Goal: Communication & Community: Answer question/provide support

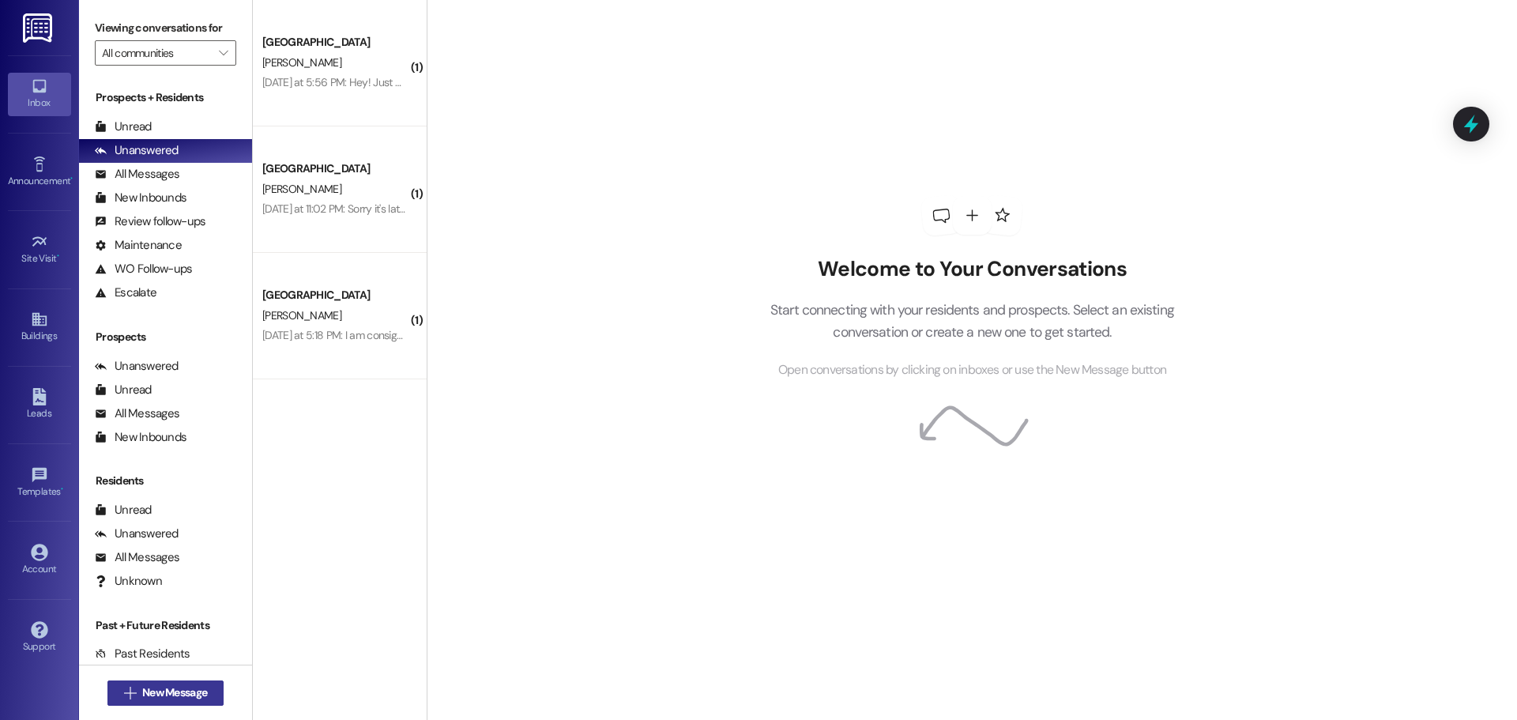
click at [130, 694] on span " New Message" at bounding box center [166, 692] width 90 height 17
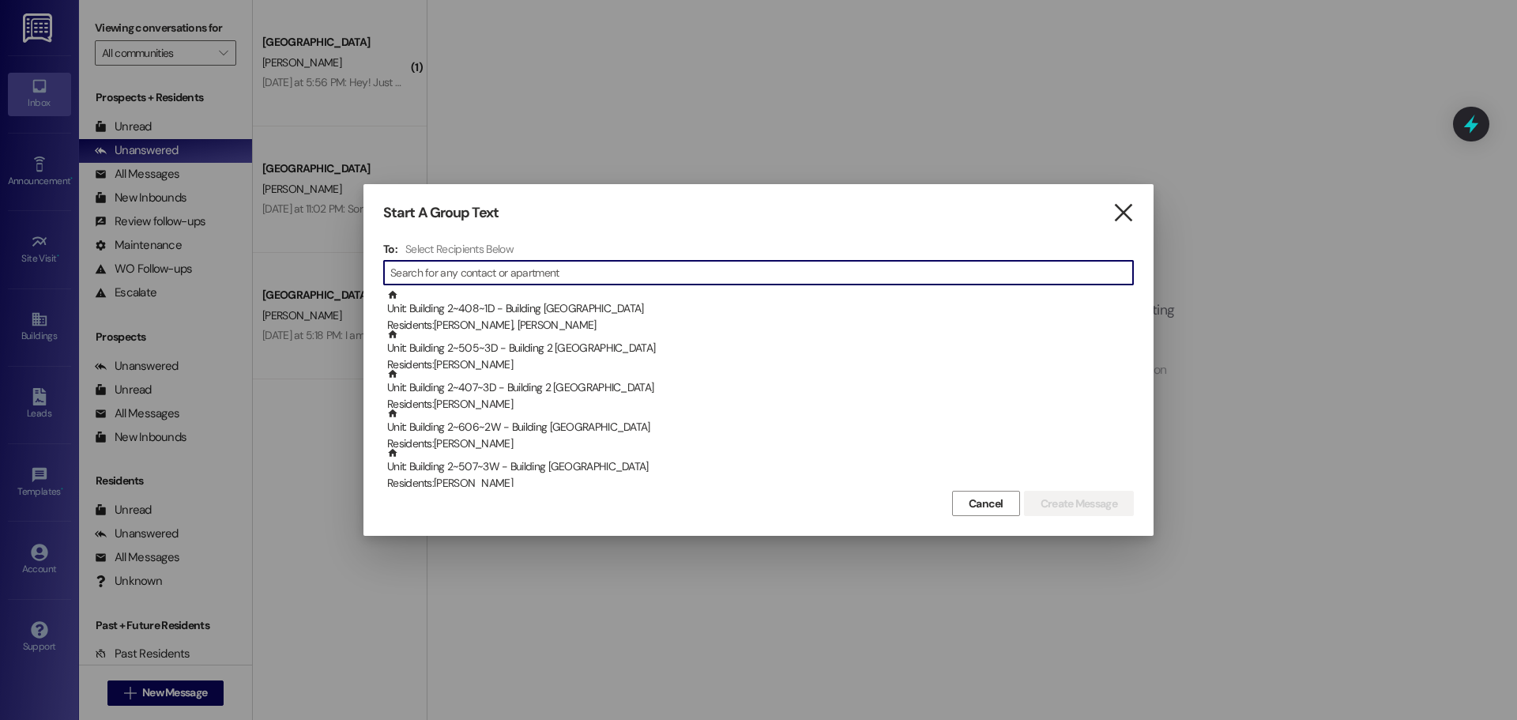
click at [1127, 206] on icon "" at bounding box center [1122, 213] width 21 height 17
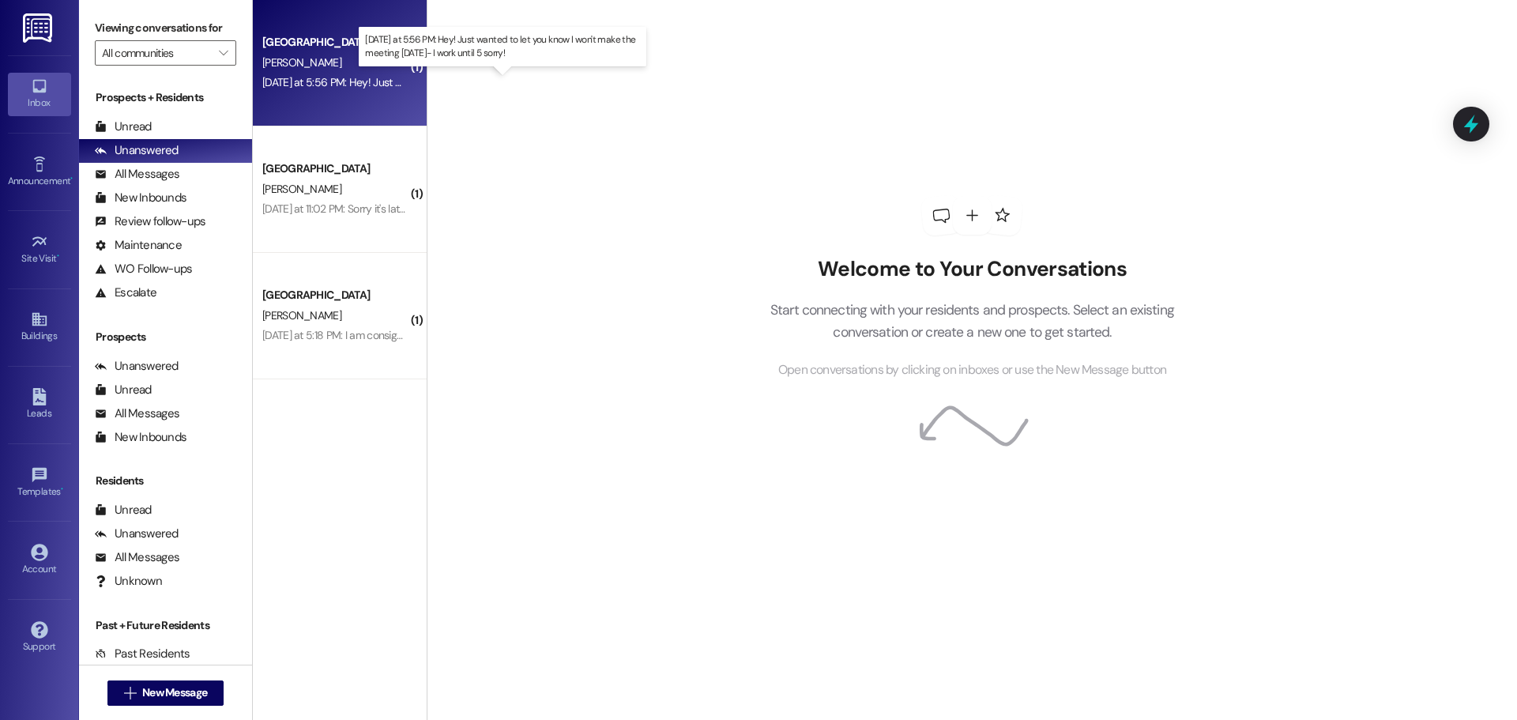
click at [323, 81] on div "[DATE] at 5:56 PM: Hey! Just wanted to let you know I won't make the meeting [D…" at bounding box center [502, 82] width 480 height 14
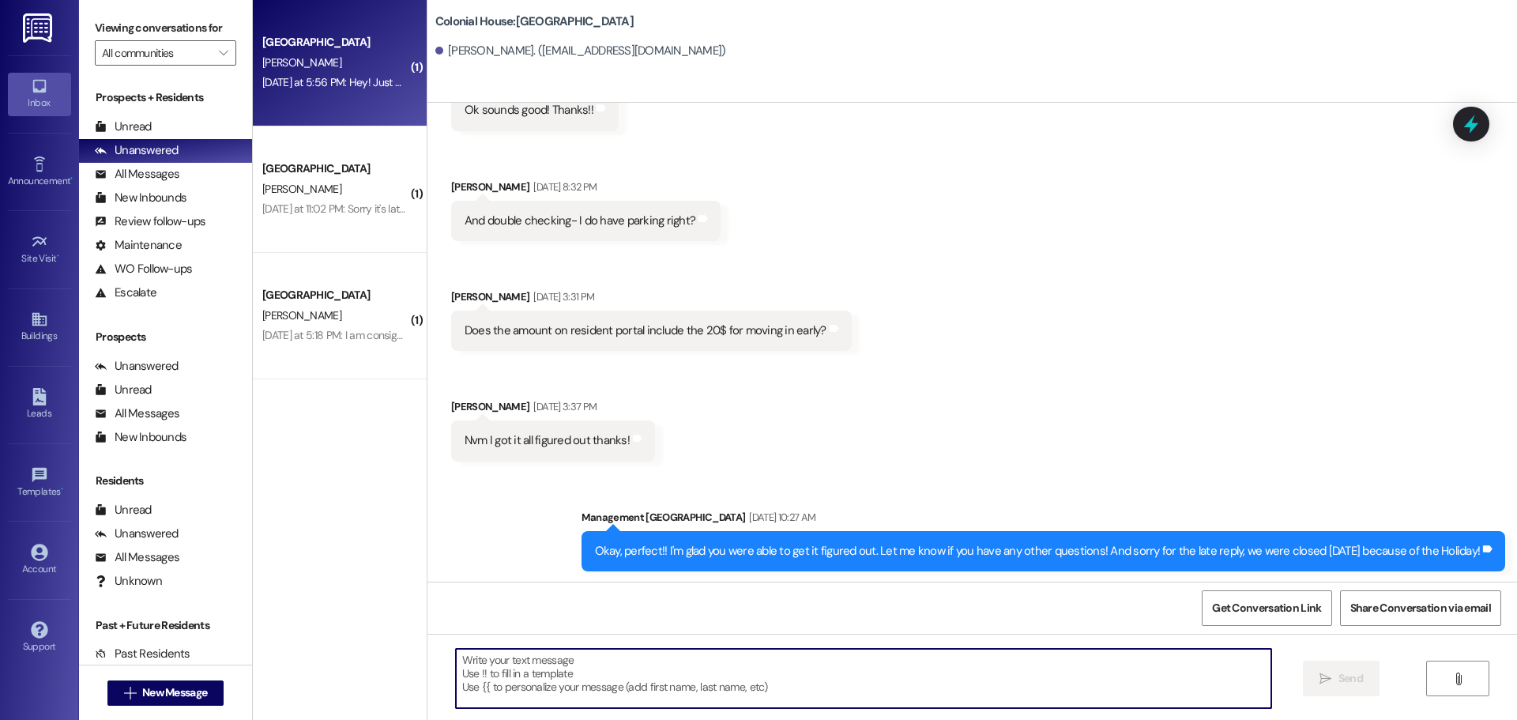
click at [601, 690] on textarea at bounding box center [863, 678] width 815 height 59
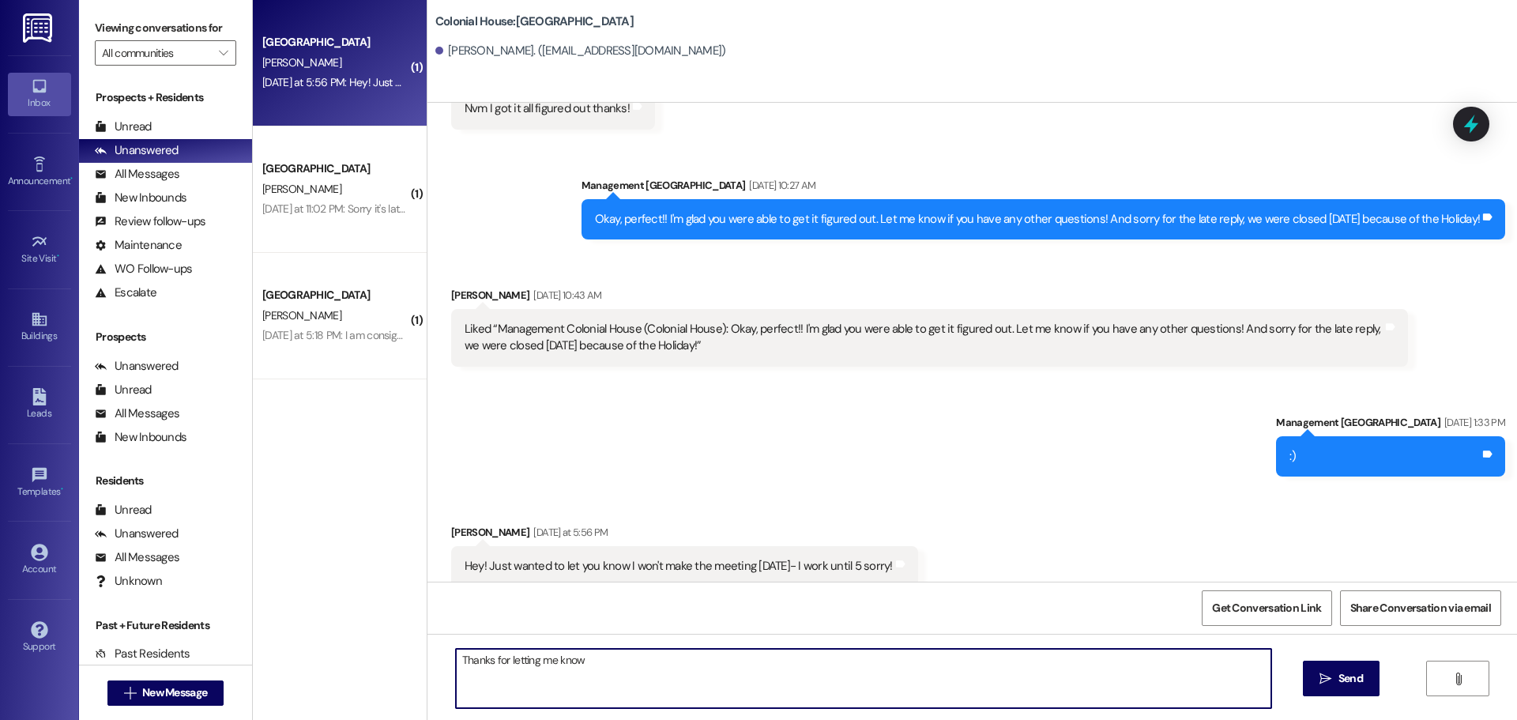
type textarea "Thanks for letting me know!"
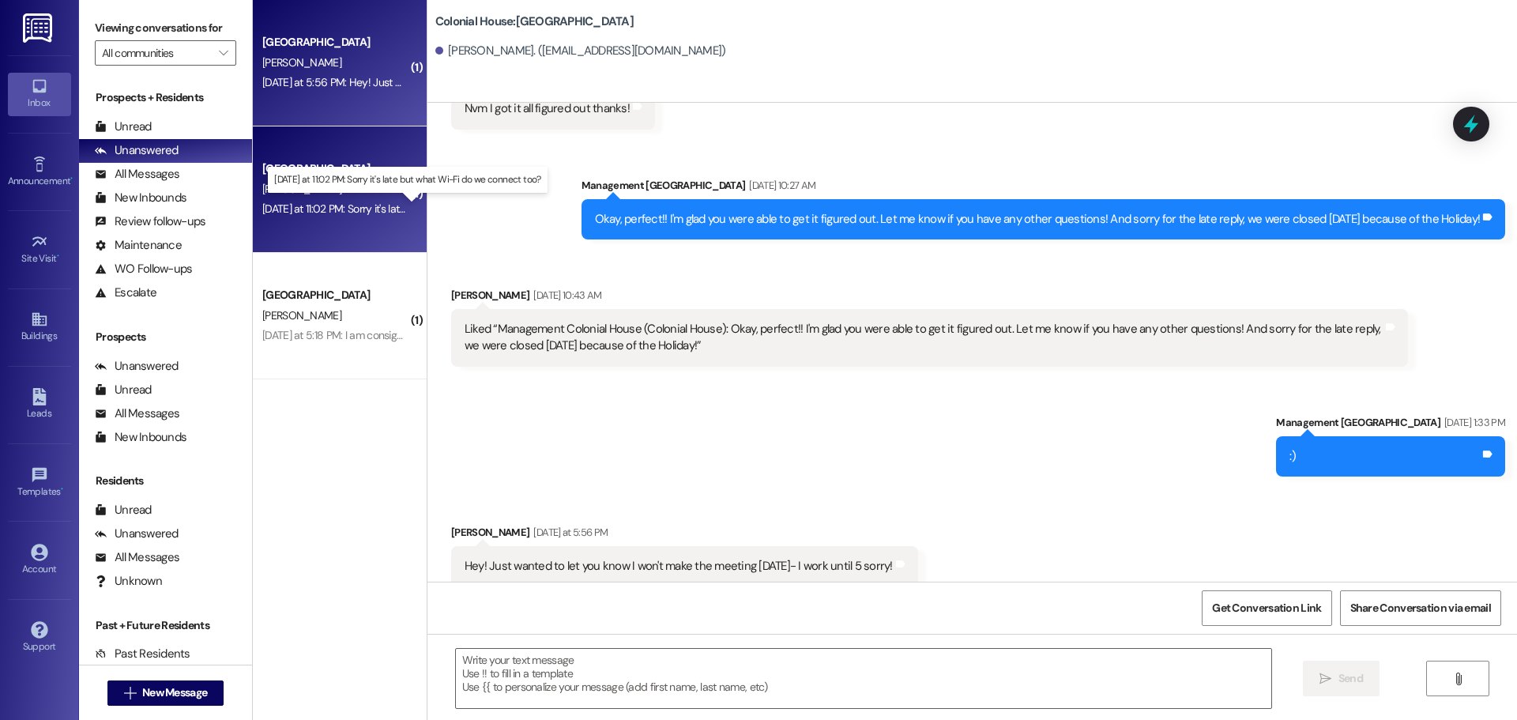
click at [312, 205] on div "[DATE] at 11:02 PM: Sorry it's late but what Wi-Fi do we connect too? [DATE] at…" at bounding box center [416, 208] width 309 height 14
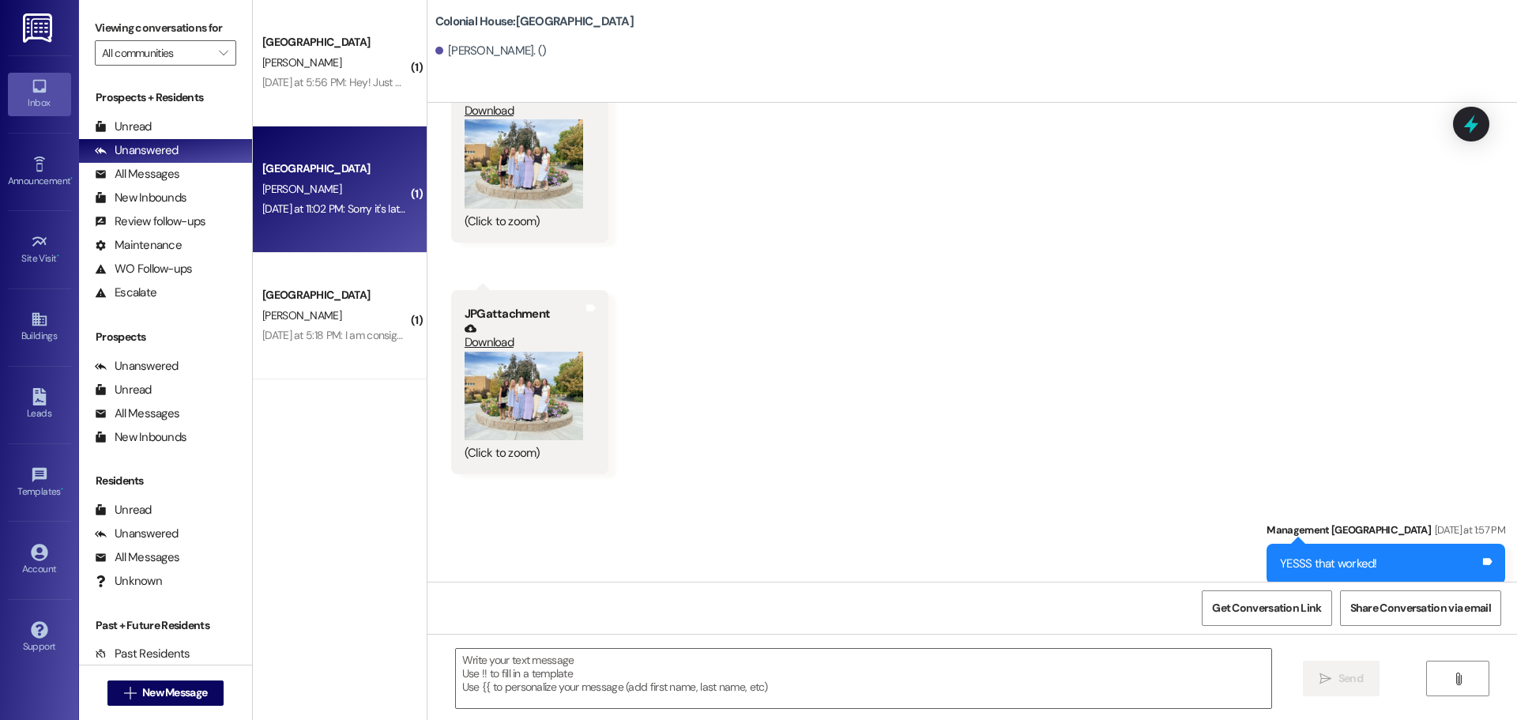
scroll to position [4935, 0]
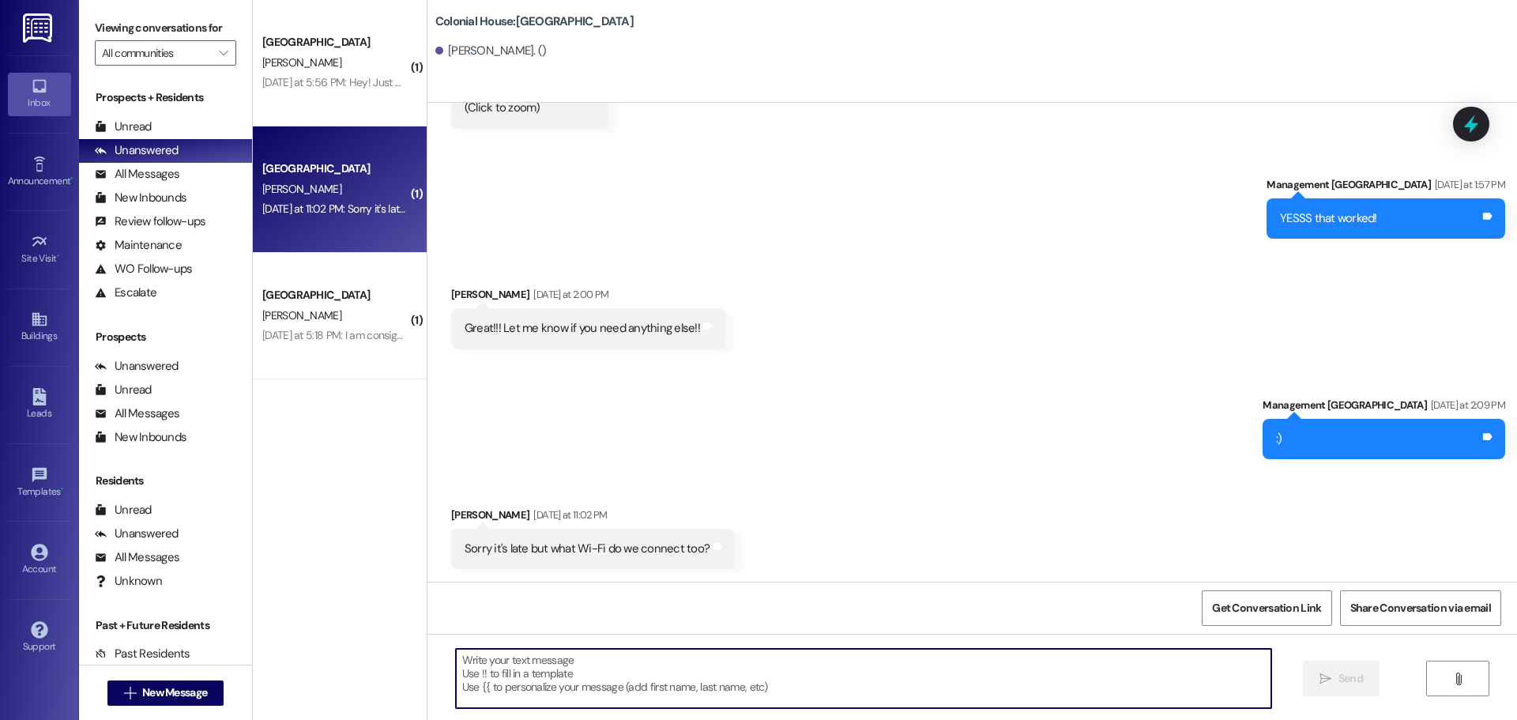
click at [525, 666] on textarea at bounding box center [863, 678] width 815 height 59
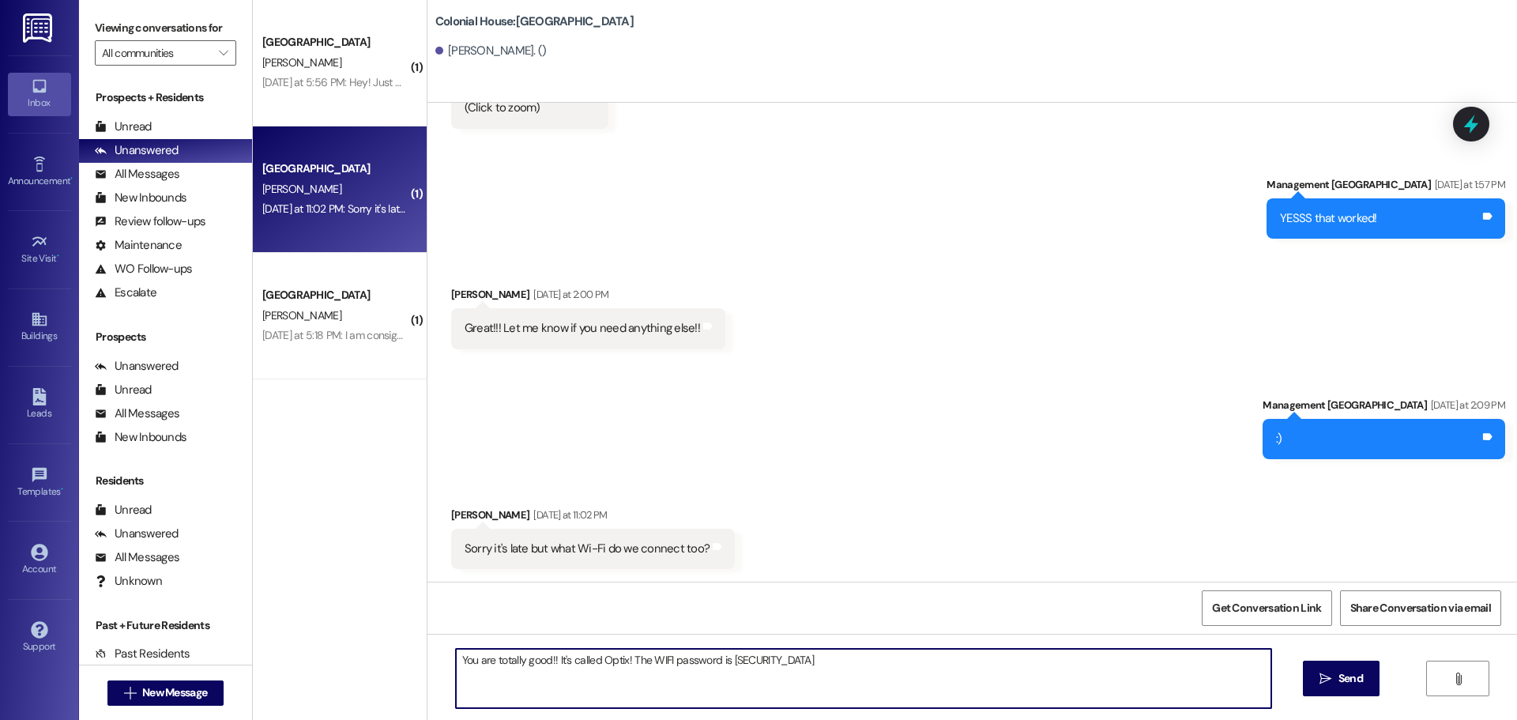
type textarea "You are totally good!! It's called Optix! The WIFI password is [SECURITY_DATA]"
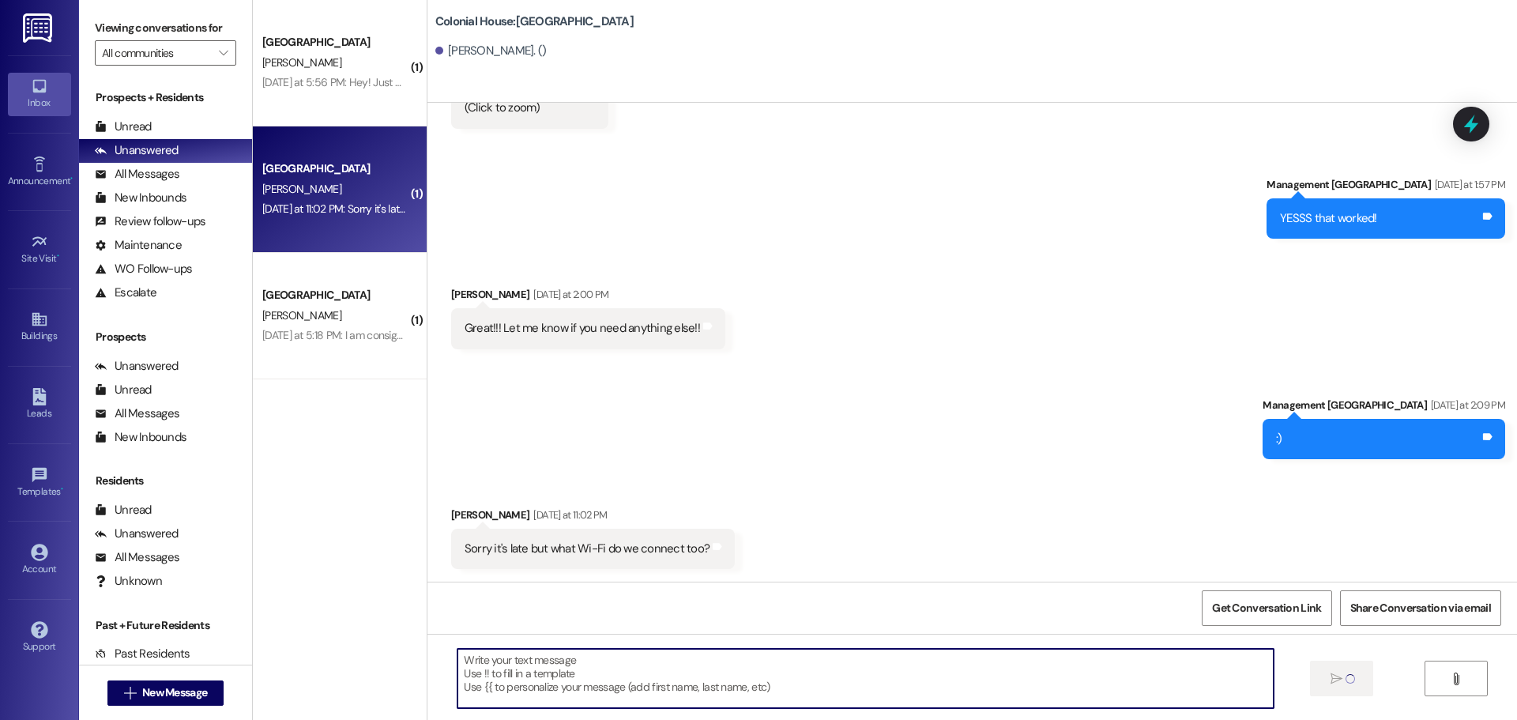
scroll to position [4934, 0]
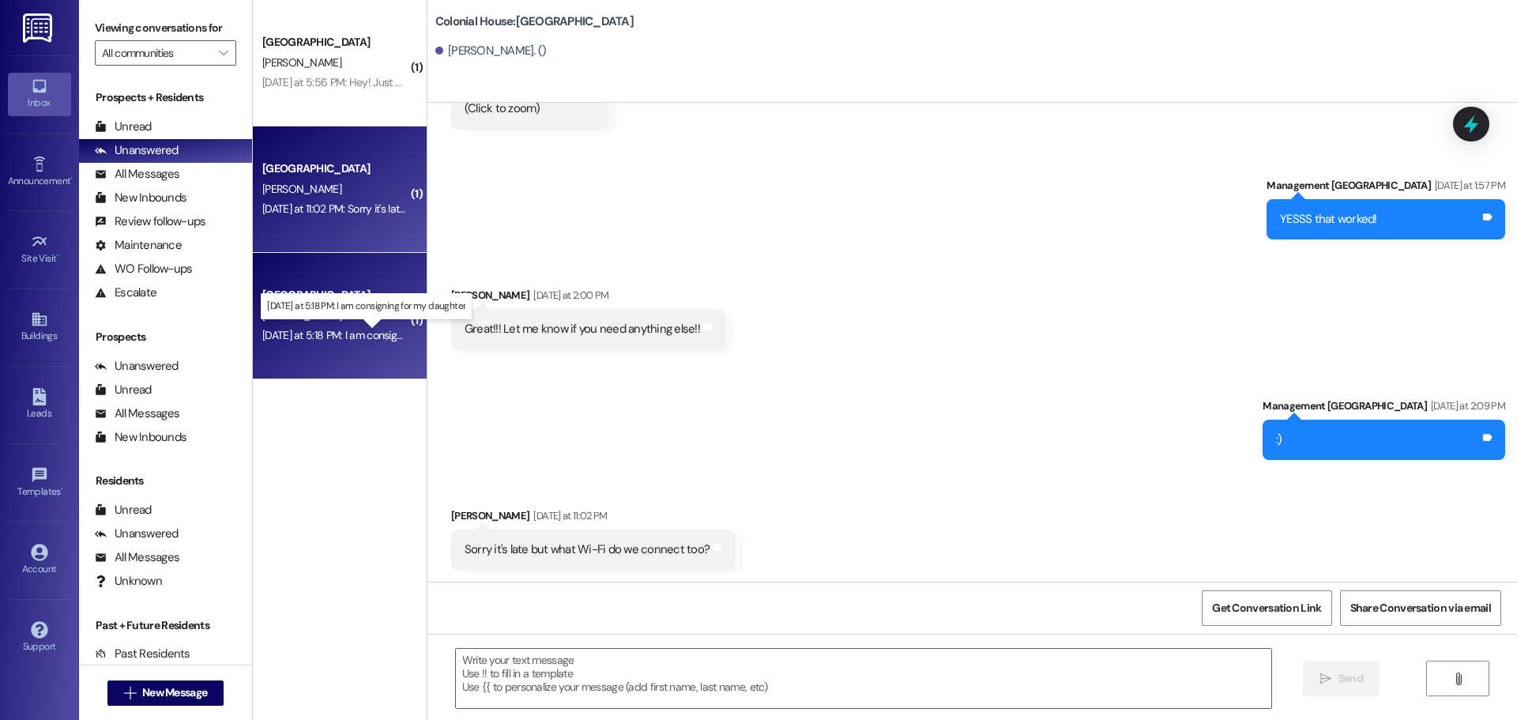
click at [352, 336] on div "[DATE] at 5:18 PM: I am consigning for my daughter [DATE] at 5:18 PM: I am cons…" at bounding box center [377, 335] width 231 height 14
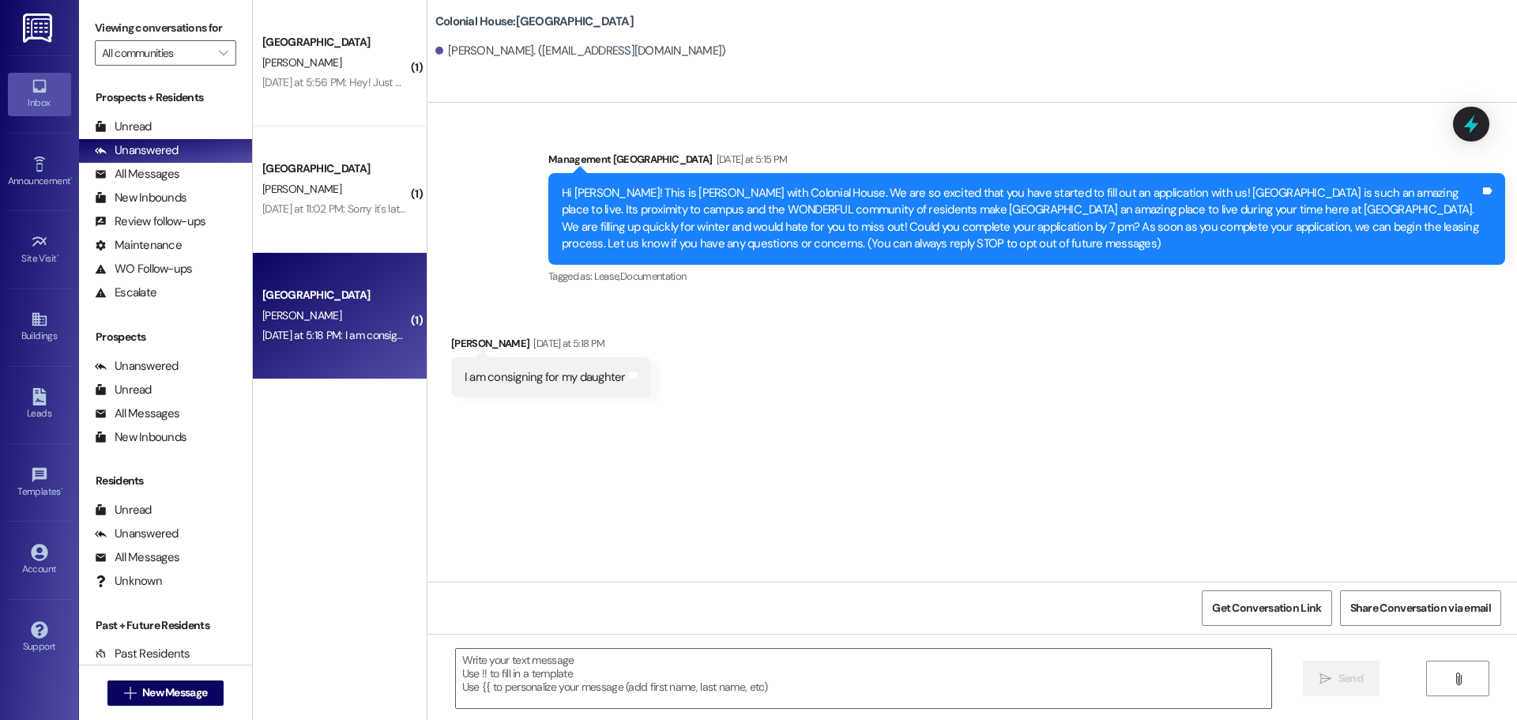
scroll to position [0, 0]
click at [124, 119] on div "Unread" at bounding box center [123, 127] width 57 height 17
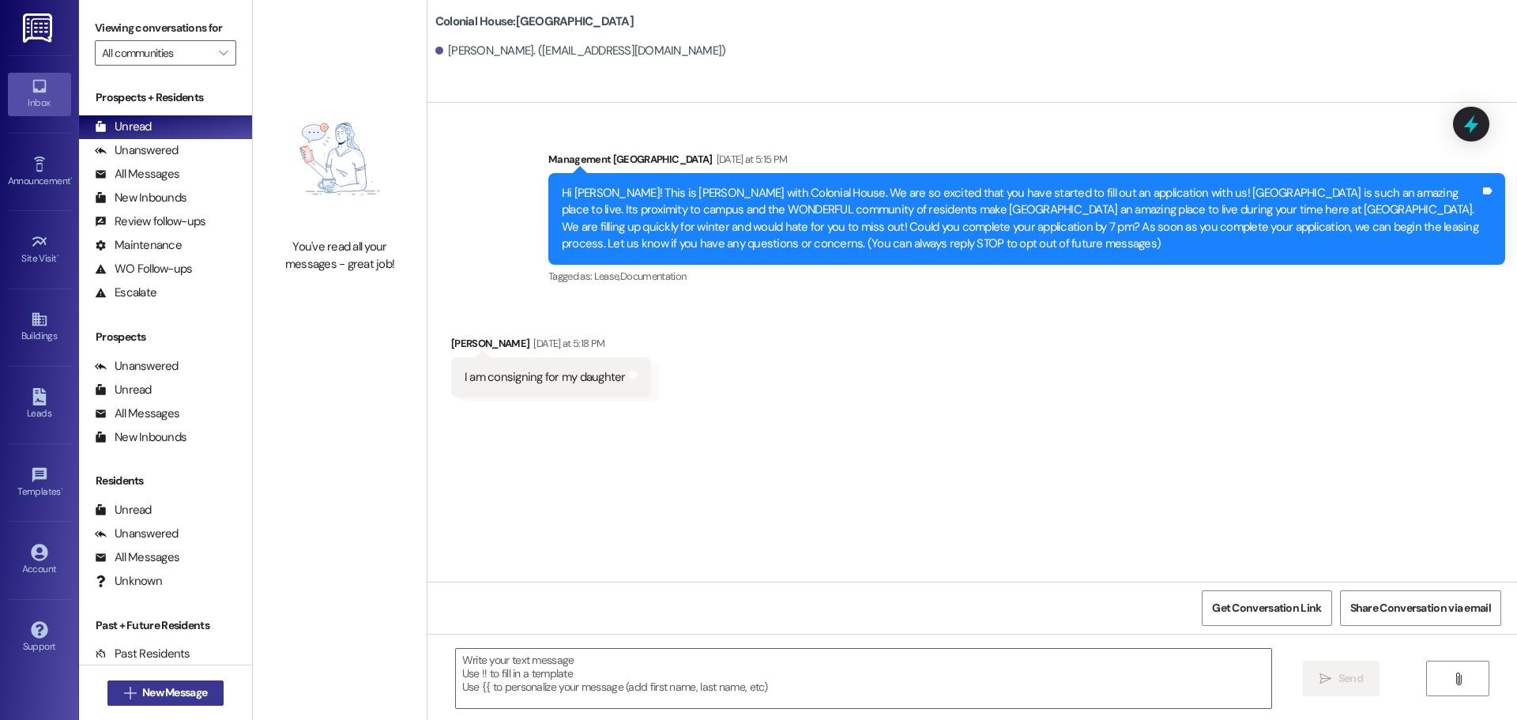
drag, startPoint x: 154, startPoint y: 709, endPoint x: 145, endPoint y: 691, distance: 19.4
click at [152, 706] on div " New Message" at bounding box center [165, 693] width 117 height 40
click at [145, 691] on span "New Message" at bounding box center [174, 692] width 65 height 17
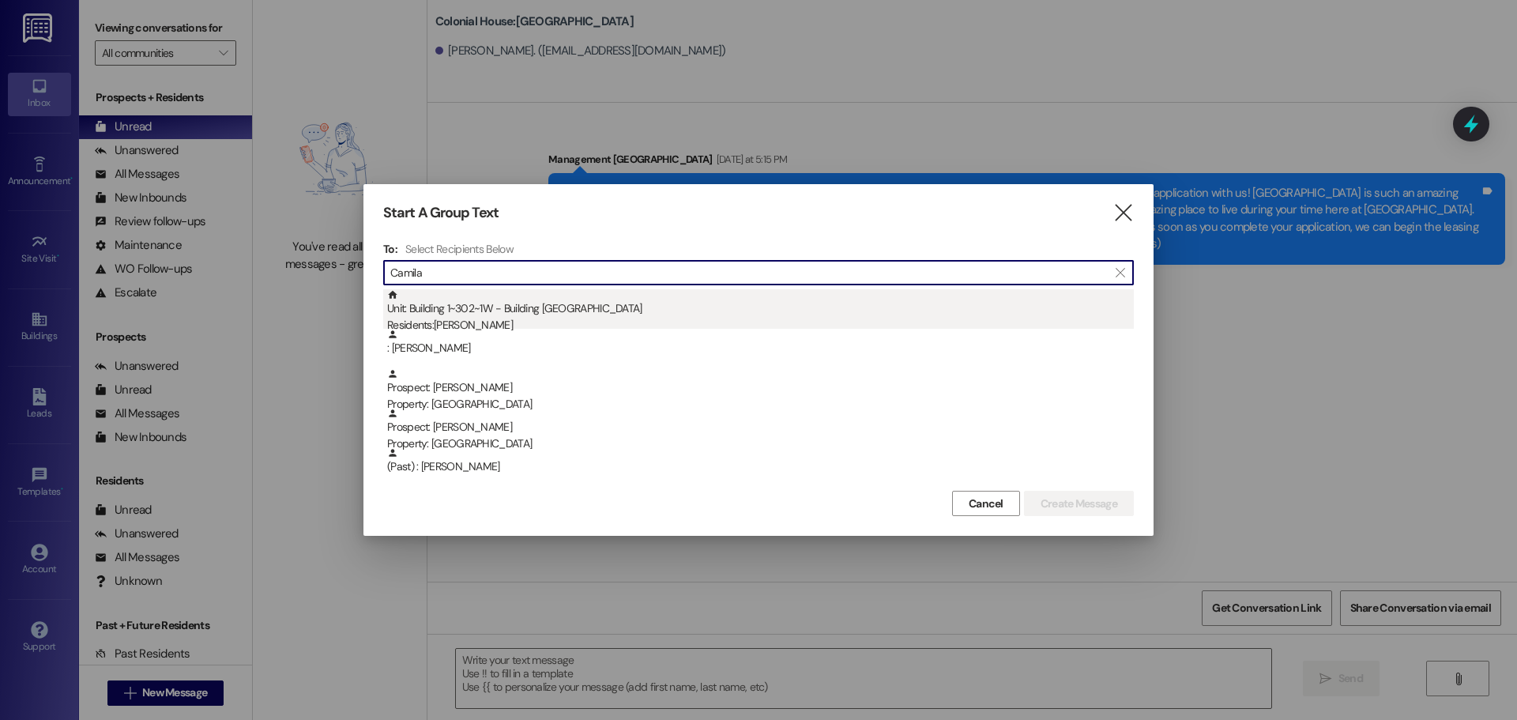
type input "Camila"
click at [534, 324] on div "Residents: [PERSON_NAME]" at bounding box center [760, 325] width 747 height 17
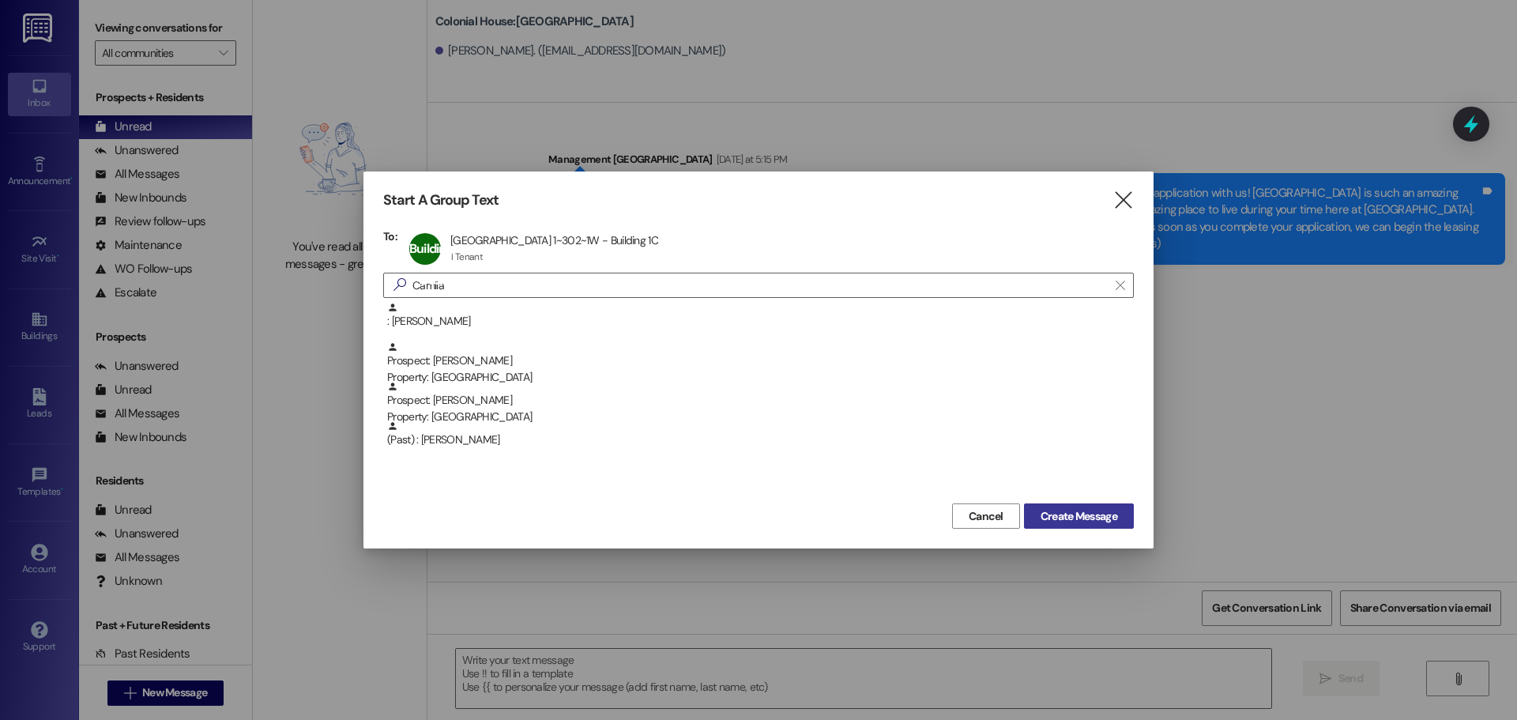
click at [1086, 514] on span "Create Message" at bounding box center [1079, 516] width 77 height 17
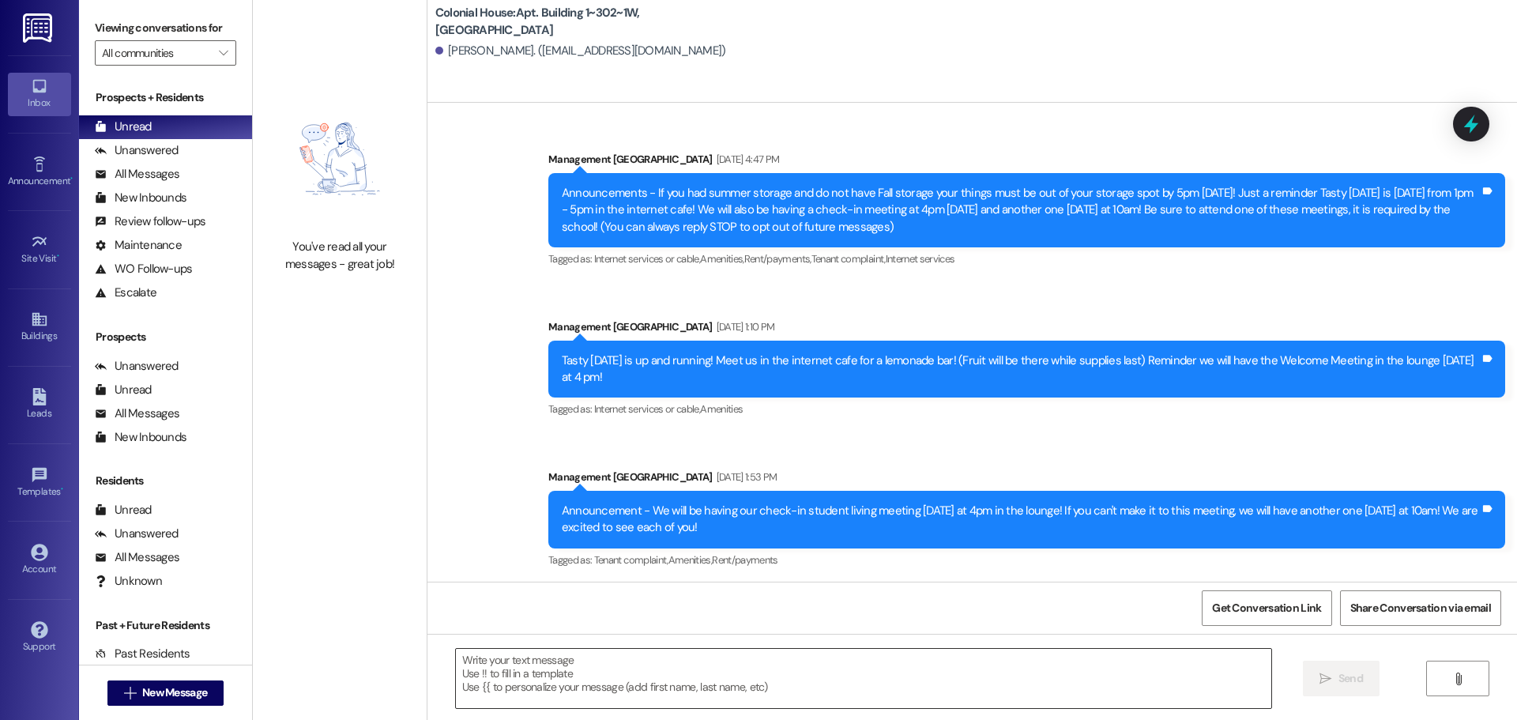
scroll to position [27818, 0]
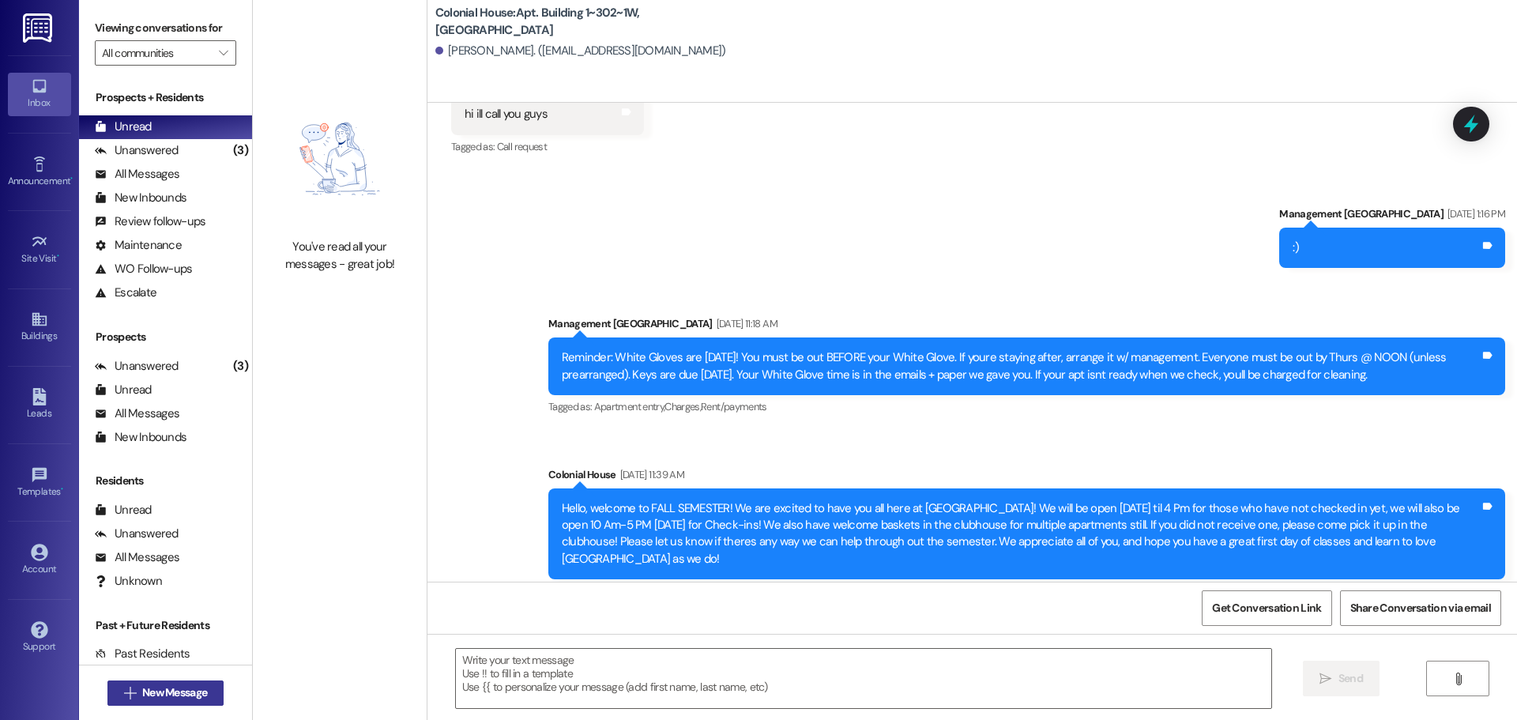
click at [161, 692] on span "New Message" at bounding box center [174, 692] width 65 height 17
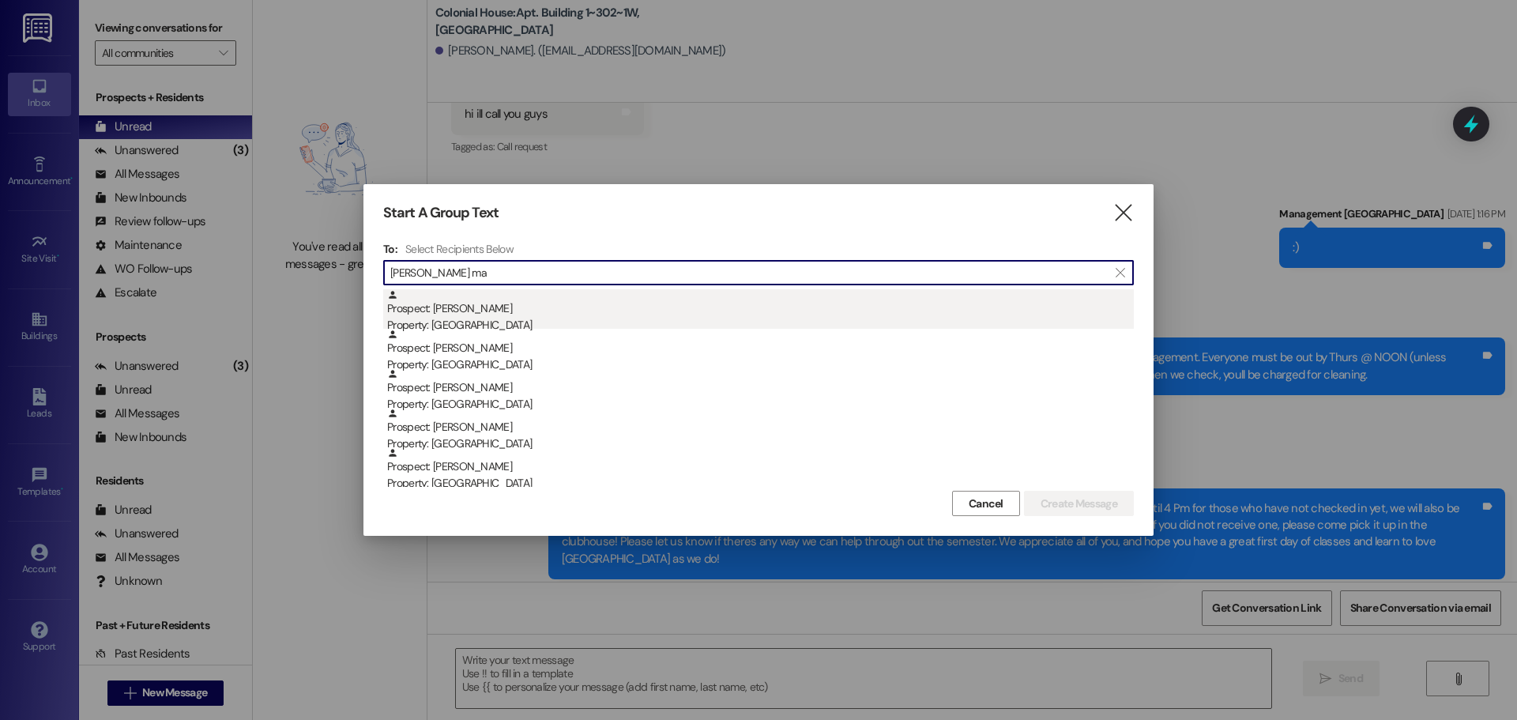
type input "[PERSON_NAME] ma"
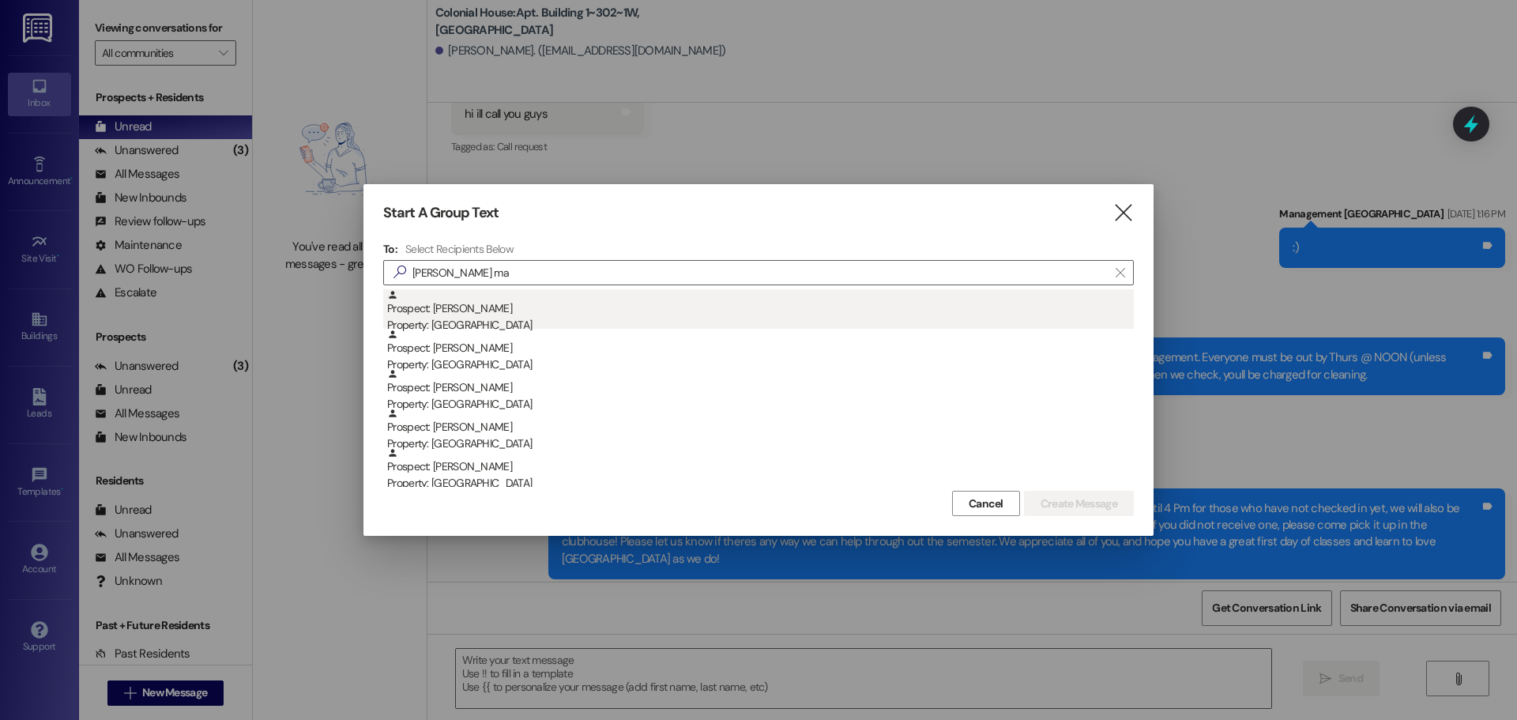
click at [518, 314] on div "Prospect: [PERSON_NAME] Property: [GEOGRAPHIC_DATA]" at bounding box center [760, 311] width 747 height 45
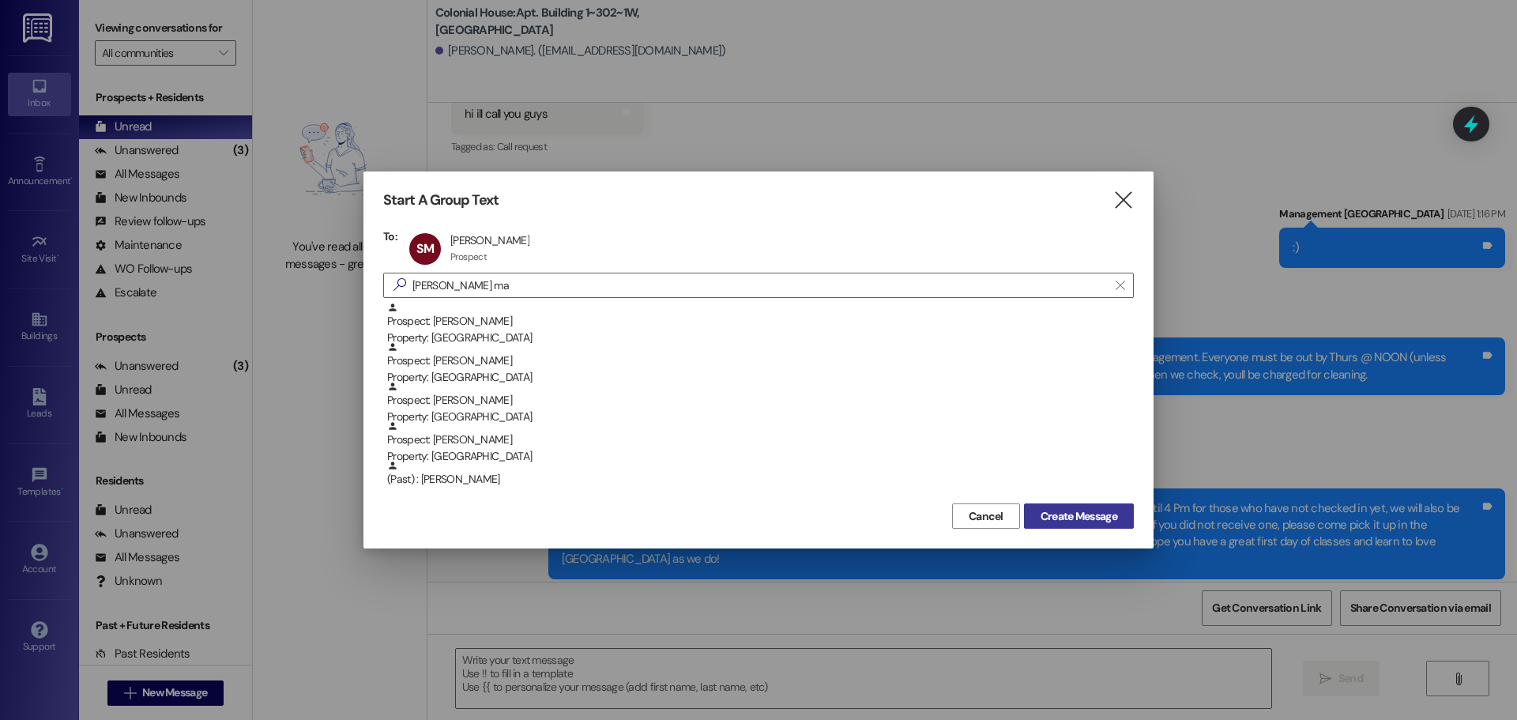
click at [1074, 520] on span "Create Message" at bounding box center [1079, 516] width 77 height 17
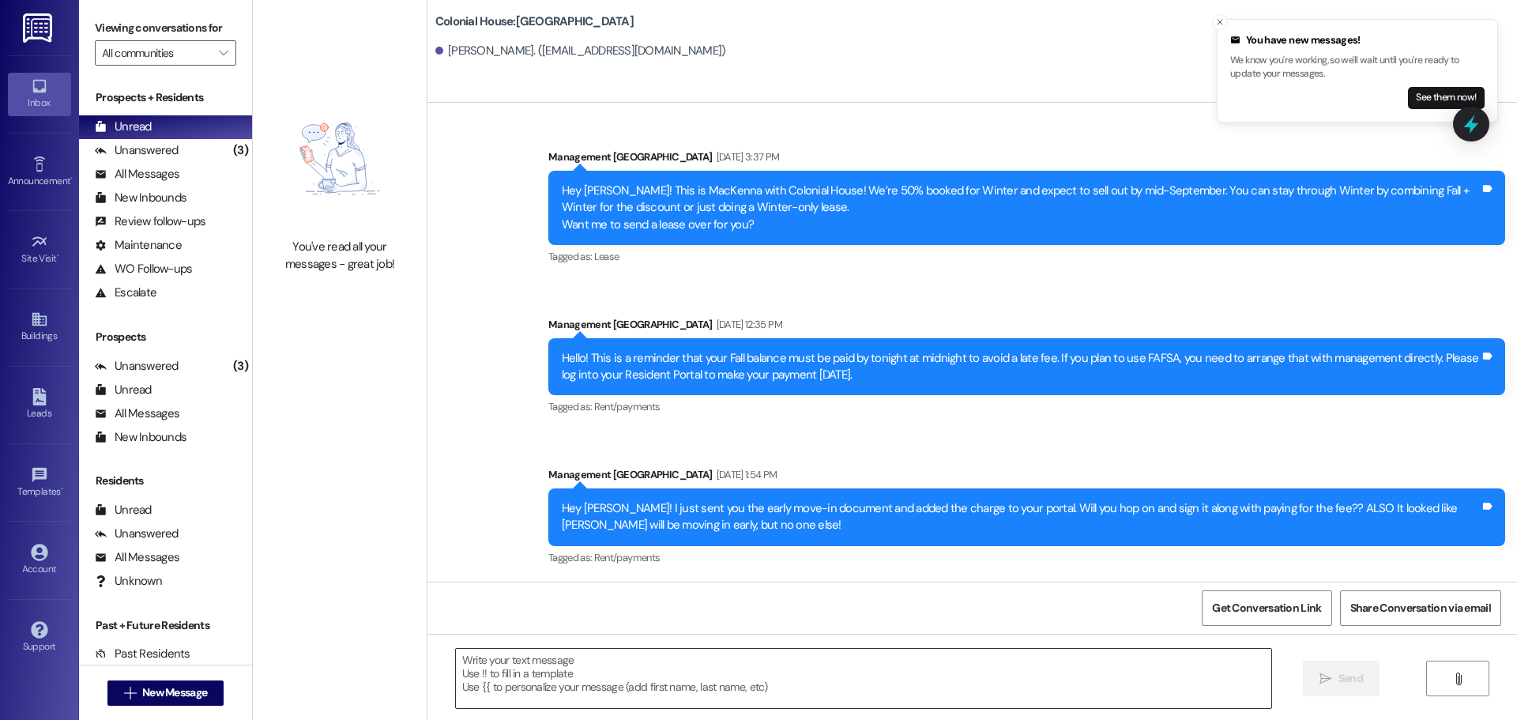
click at [542, 705] on textarea at bounding box center [863, 678] width 815 height 59
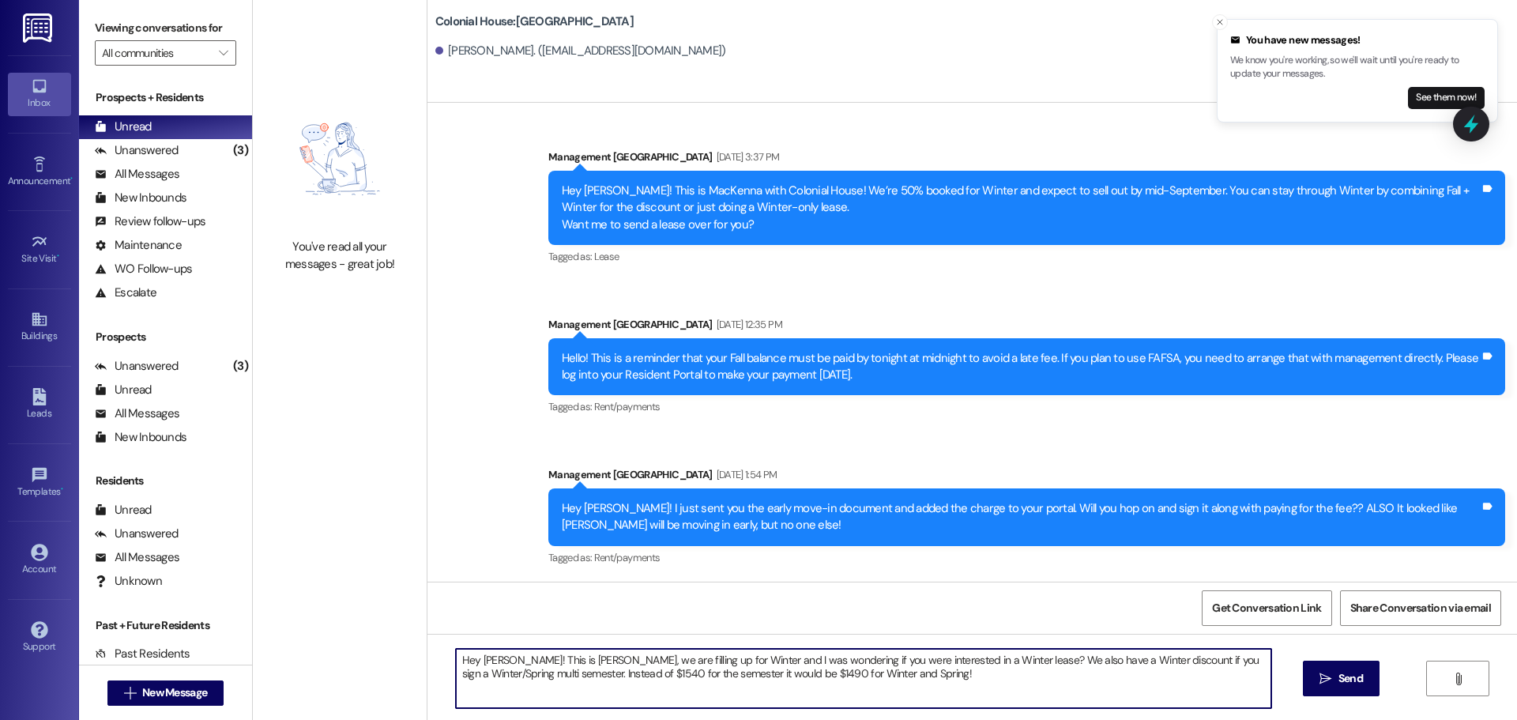
click at [779, 667] on textarea "Hey [PERSON_NAME]! This is [PERSON_NAME], we are filling up for Winter and I wa…" at bounding box center [863, 678] width 815 height 59
click at [670, 671] on textarea "Hey [PERSON_NAME]! This is [PERSON_NAME], we are filling up for Winter and I wa…" at bounding box center [863, 678] width 815 height 59
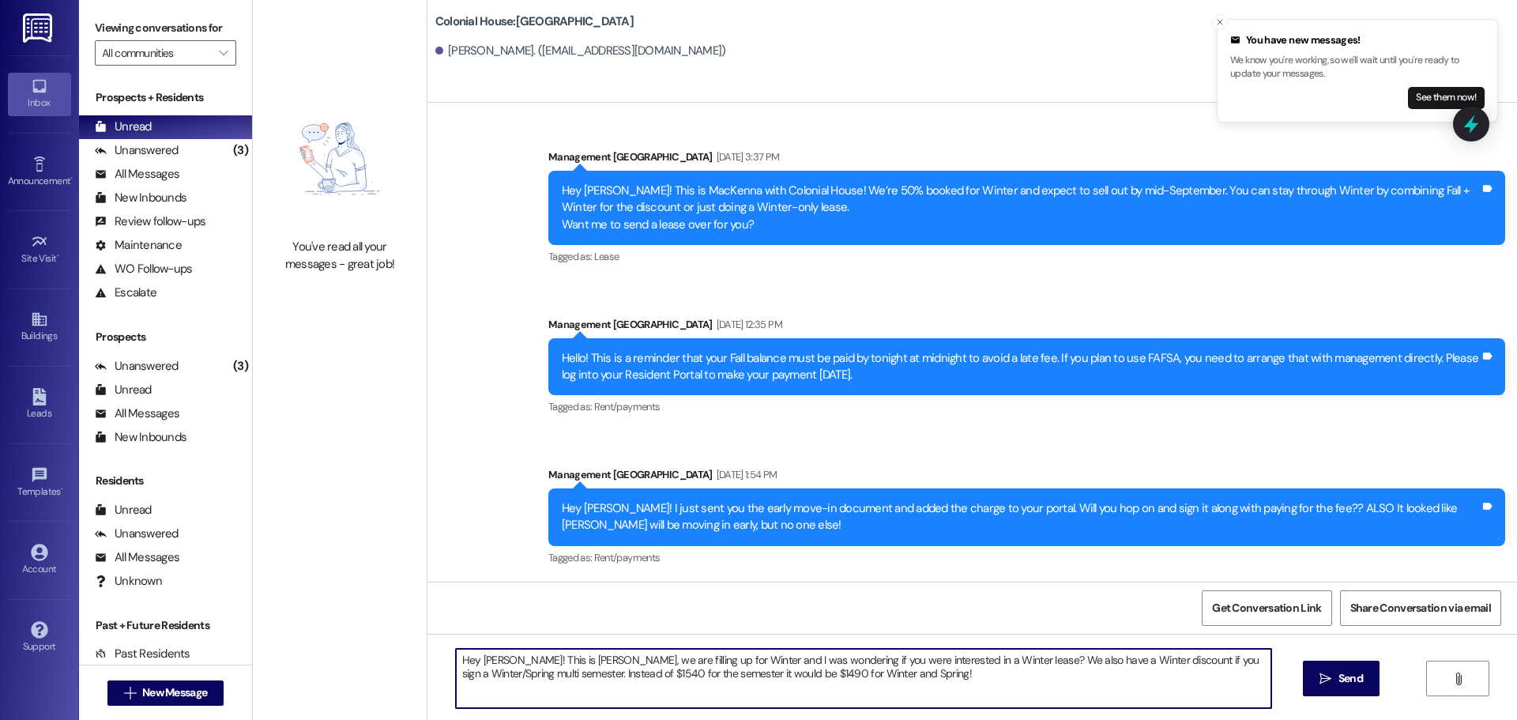
click at [670, 671] on textarea "Hey [PERSON_NAME]! This is [PERSON_NAME], we are filling up for Winter and I wa…" at bounding box center [863, 678] width 815 height 59
paste textarea "with Colonial House 😊 We’re filling up quickly for Winter and I wanted to check…"
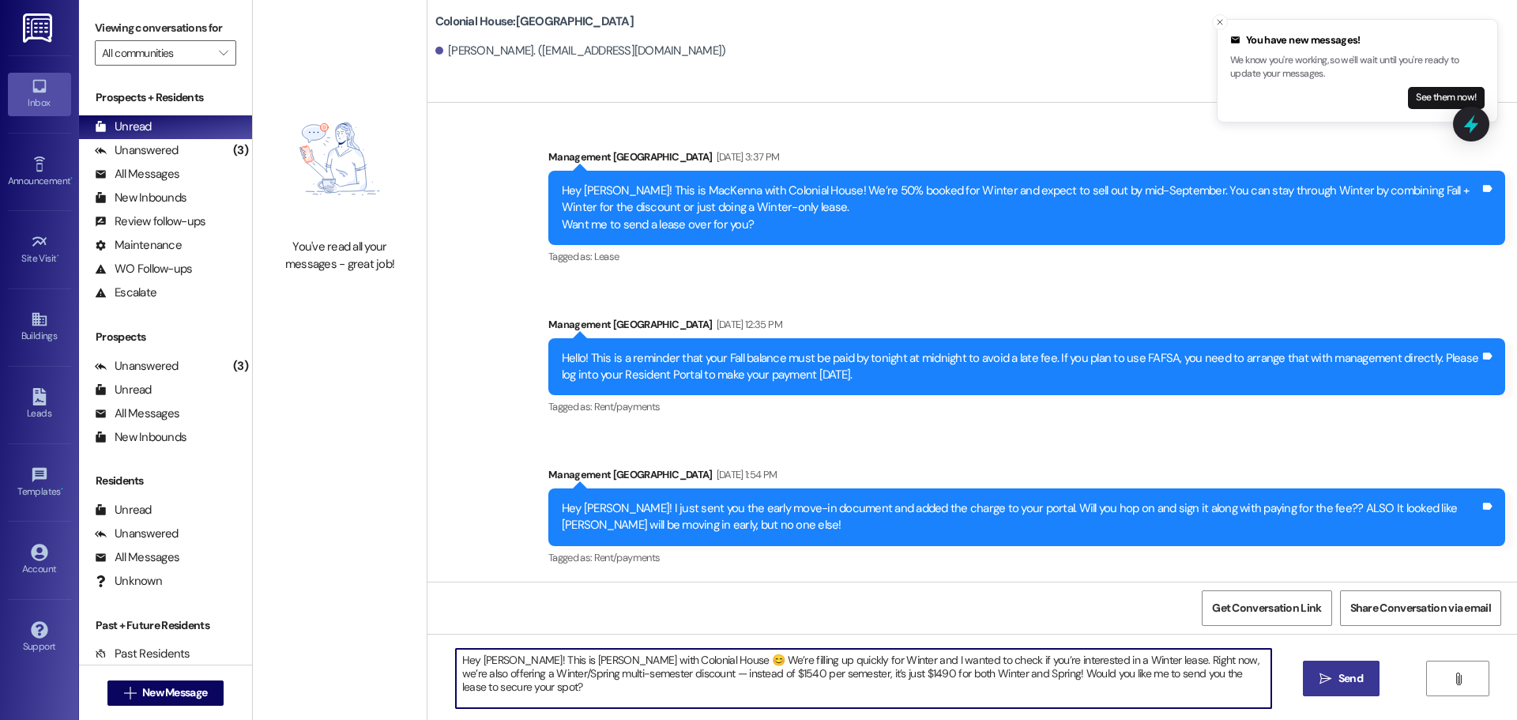
type textarea "Hey [PERSON_NAME]! This is [PERSON_NAME] with Colonial House 😊 We’re filling up…"
click at [1375, 672] on button " Send" at bounding box center [1341, 678] width 77 height 36
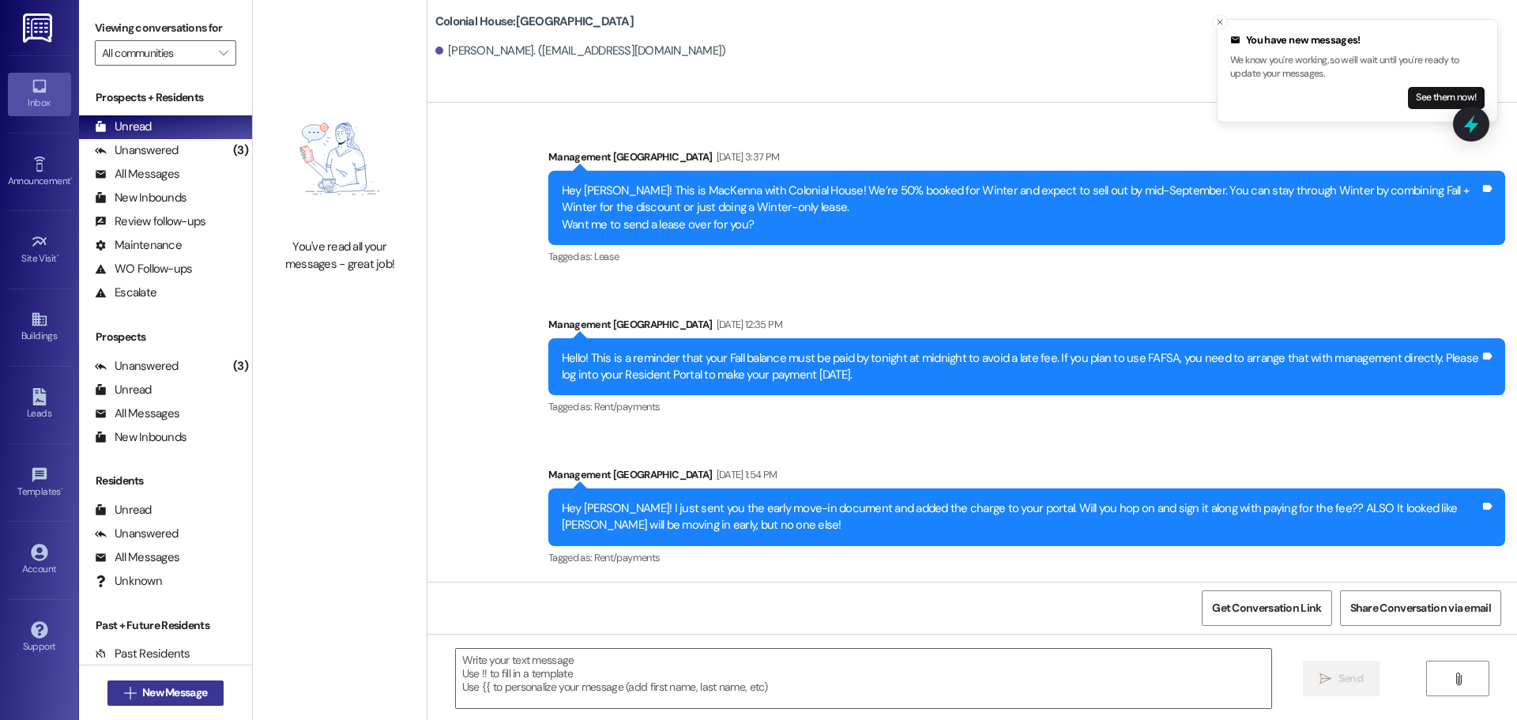
click at [164, 697] on span "New Message" at bounding box center [174, 692] width 65 height 17
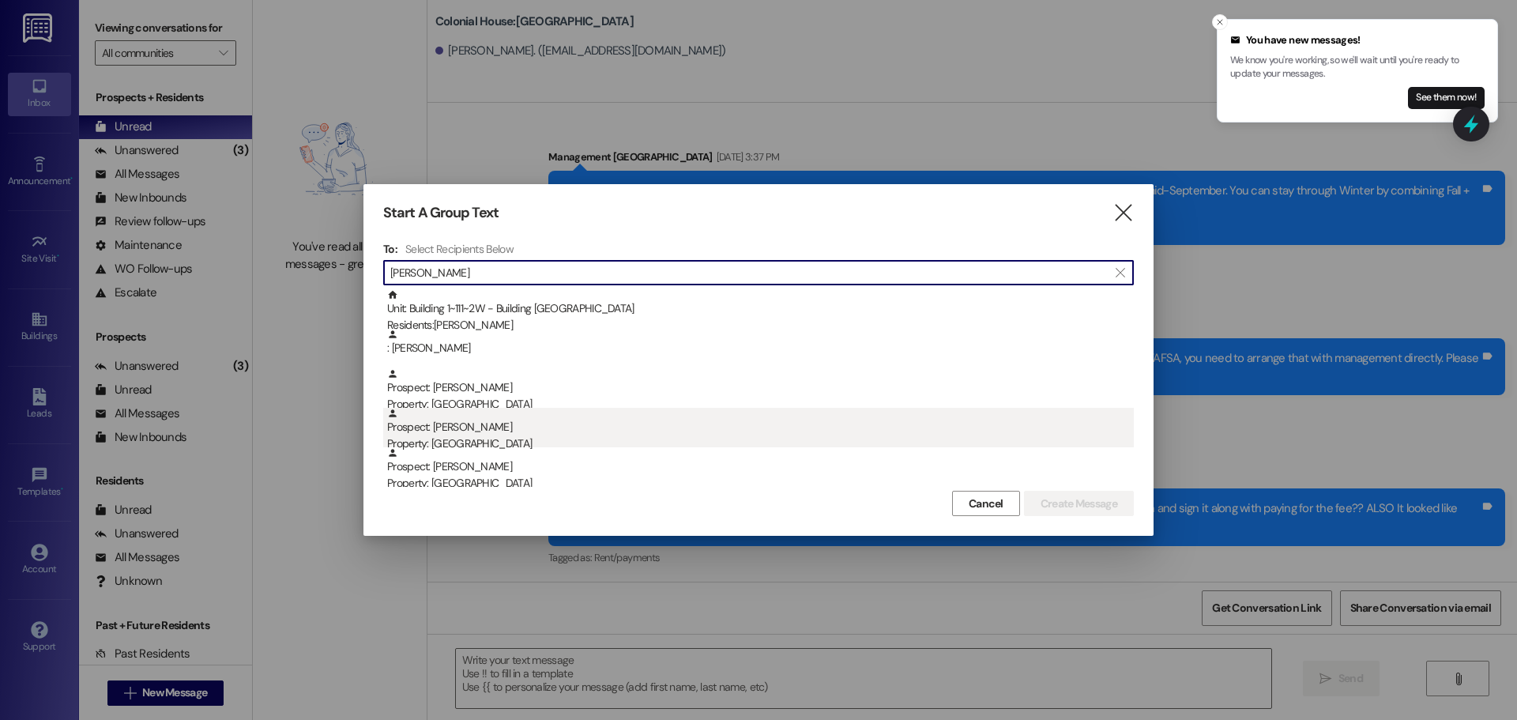
type input "[PERSON_NAME]"
click at [501, 415] on div "Prospect: [PERSON_NAME] Property: [GEOGRAPHIC_DATA]" at bounding box center [760, 430] width 747 height 45
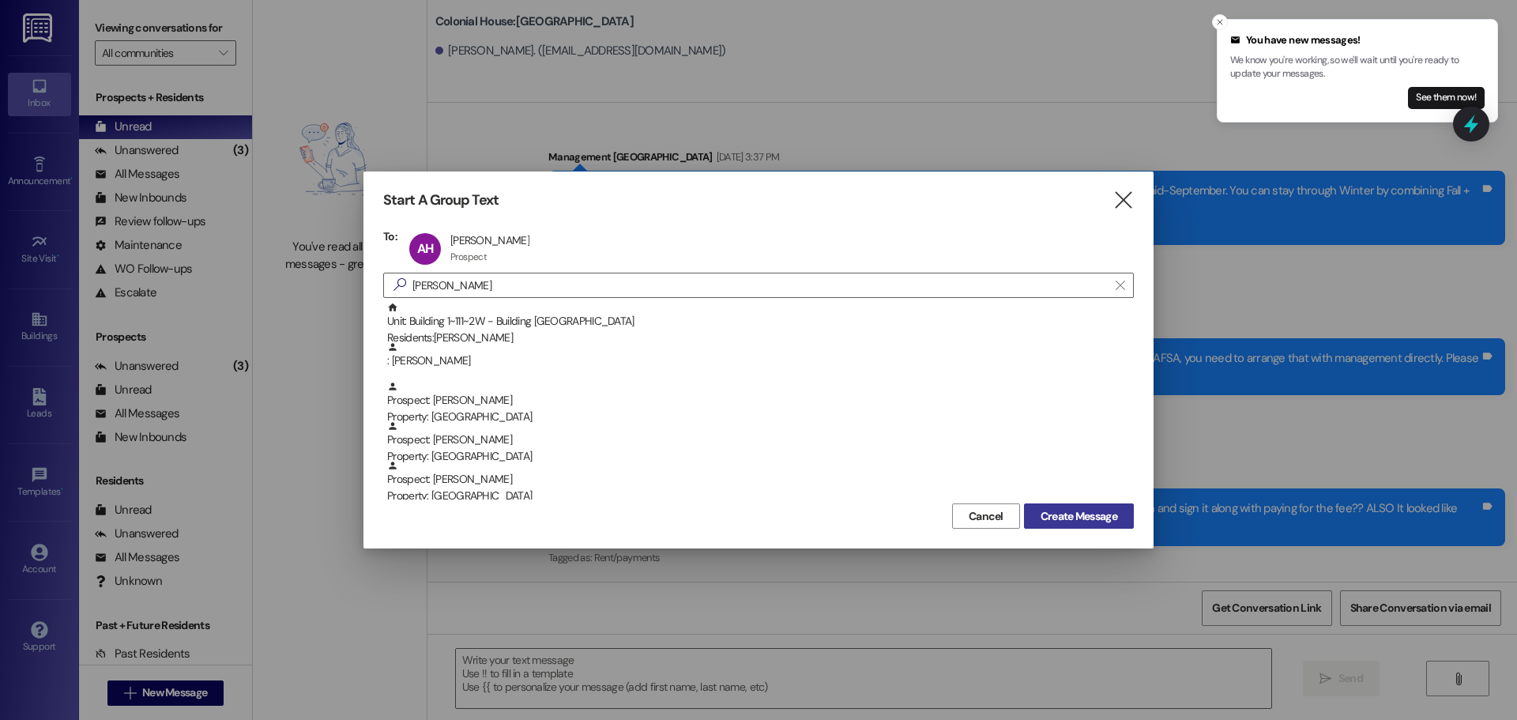
click at [1112, 516] on span "Create Message" at bounding box center [1079, 516] width 77 height 17
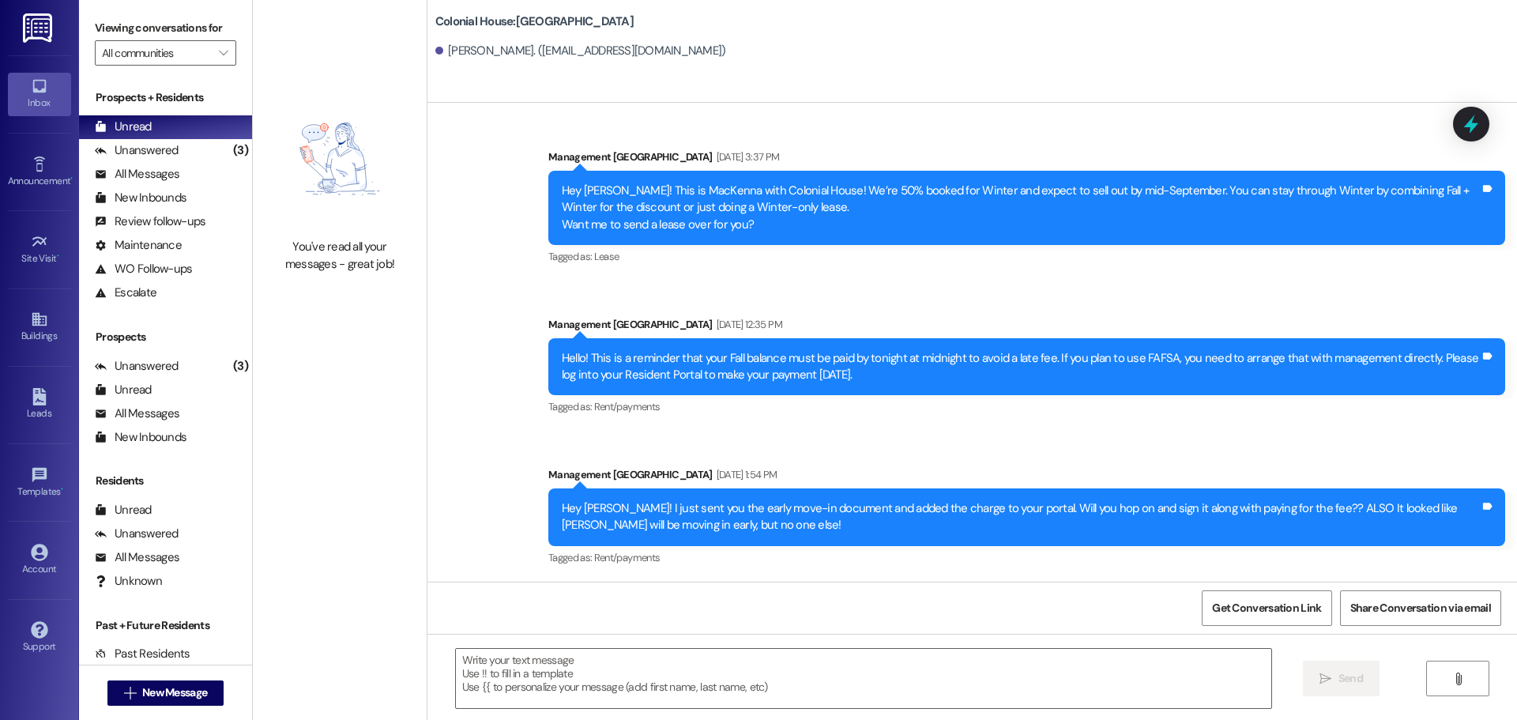
scroll to position [19, 0]
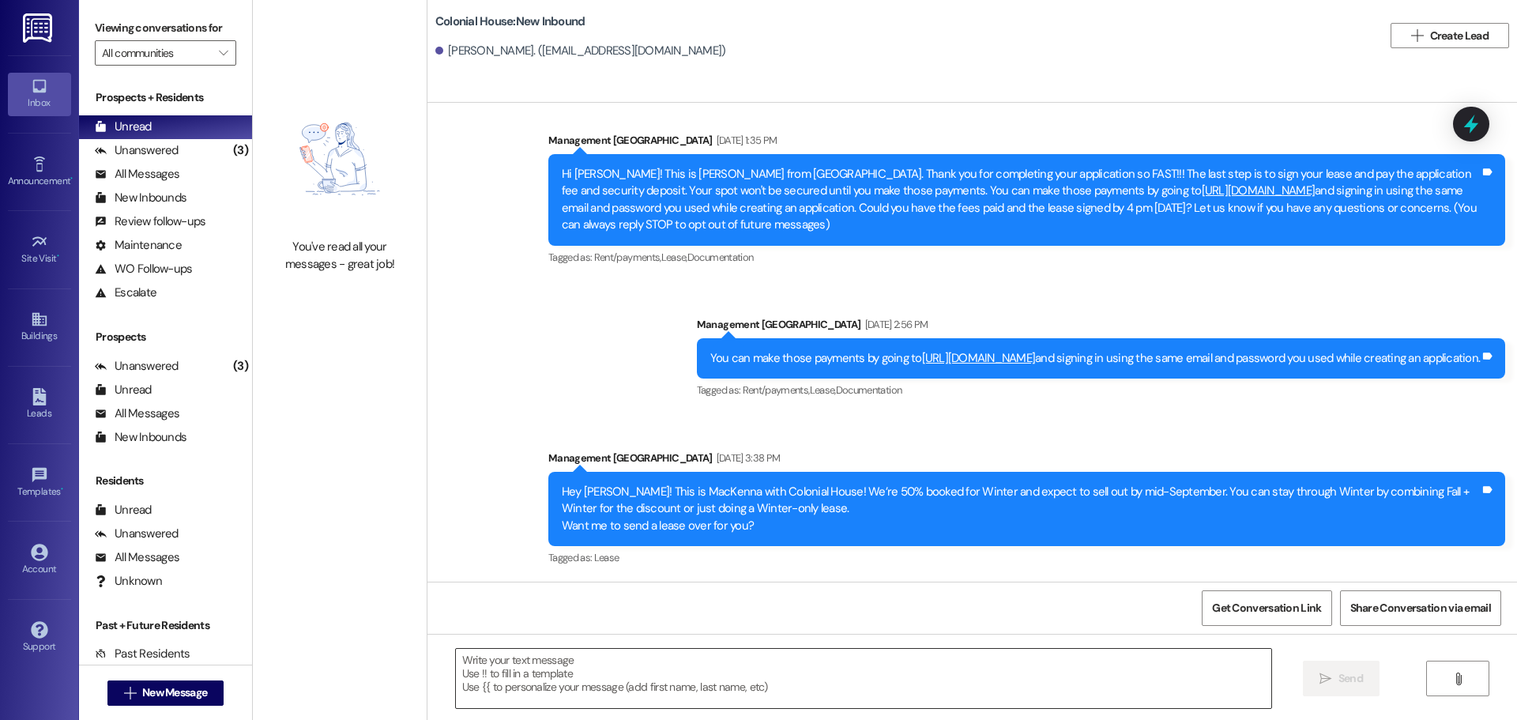
click at [529, 667] on textarea at bounding box center [863, 678] width 815 height 59
click at [762, 518] on div "Hey [PERSON_NAME]! This is MacKenna with Colonial House! We’re 50% booked for W…" at bounding box center [1021, 509] width 918 height 51
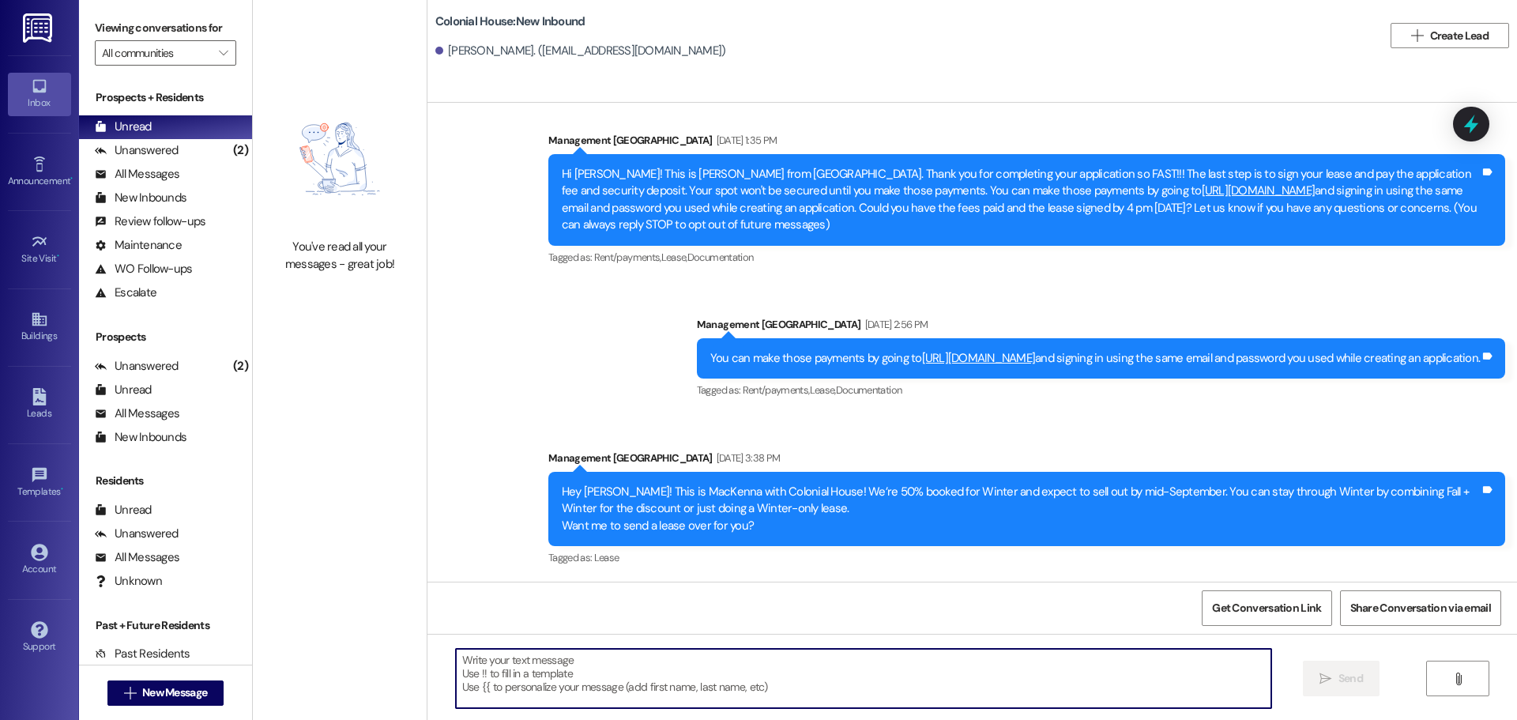
click at [588, 687] on textarea at bounding box center [863, 678] width 815 height 59
paste textarea "Hey [PERSON_NAME]! This is [PERSON_NAME] with Colonial House 😊 We’re filling up…"
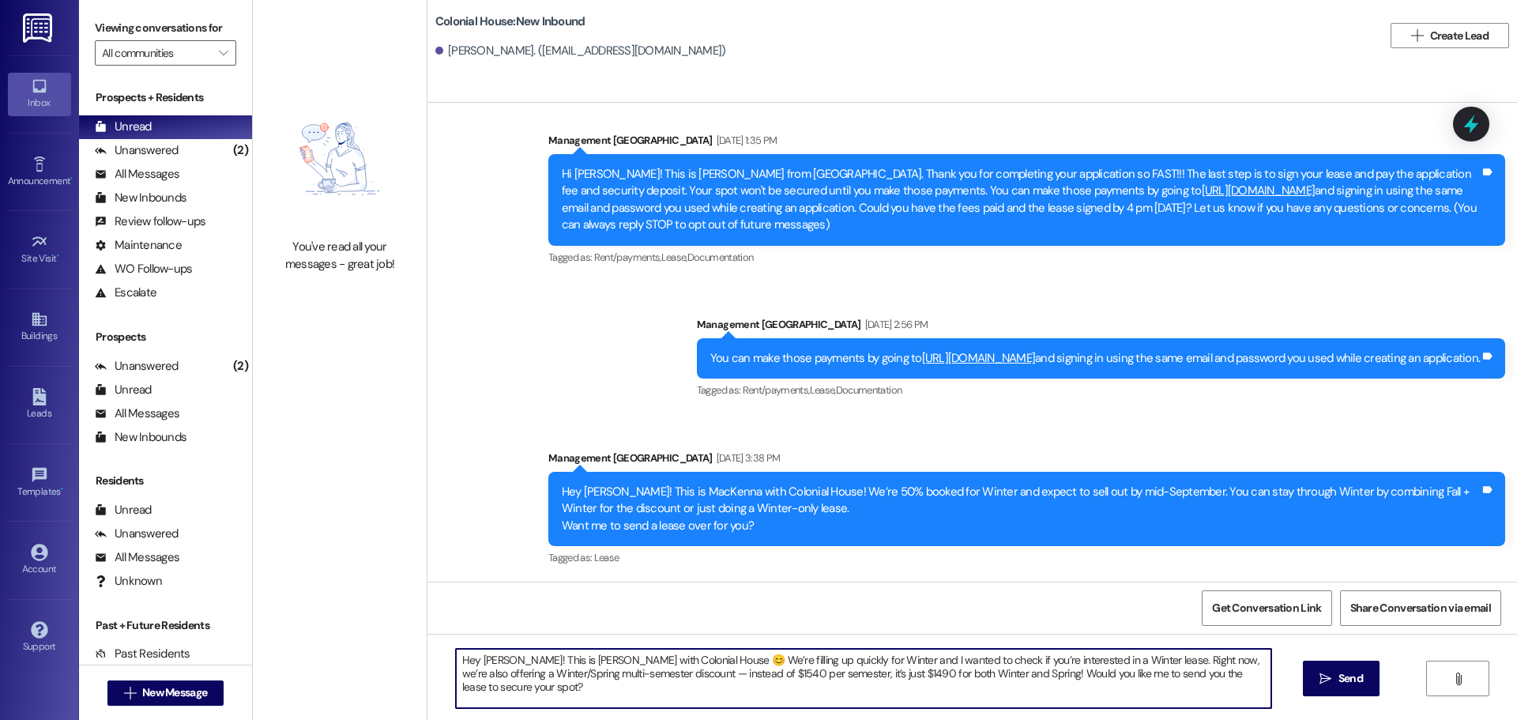
click at [487, 660] on textarea "Hey [PERSON_NAME]! This is [PERSON_NAME] with Colonial House 😊 We’re filling up…" at bounding box center [863, 678] width 815 height 59
click at [480, 659] on textarea "Hey [PERSON_NAME]! This is [PERSON_NAME] with Colonial House 😊 We’re filling up…" at bounding box center [863, 678] width 815 height 59
click at [480, 660] on textarea "Hey [PERSON_NAME]! This is [PERSON_NAME] with Colonial House 😊 We’re filling up…" at bounding box center [863, 678] width 815 height 59
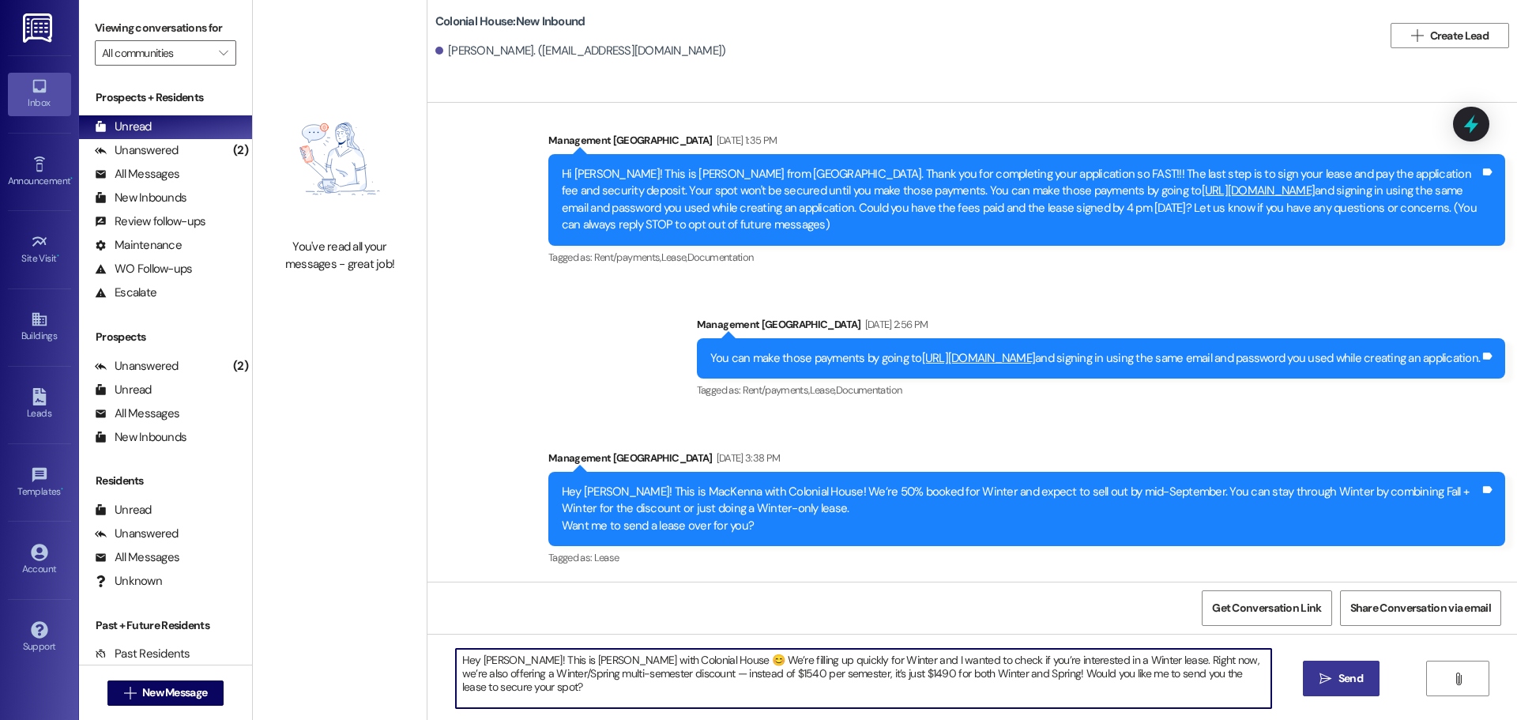
type textarea "Hey [PERSON_NAME]! This is [PERSON_NAME] with Colonial House 😊 We’re filling up…"
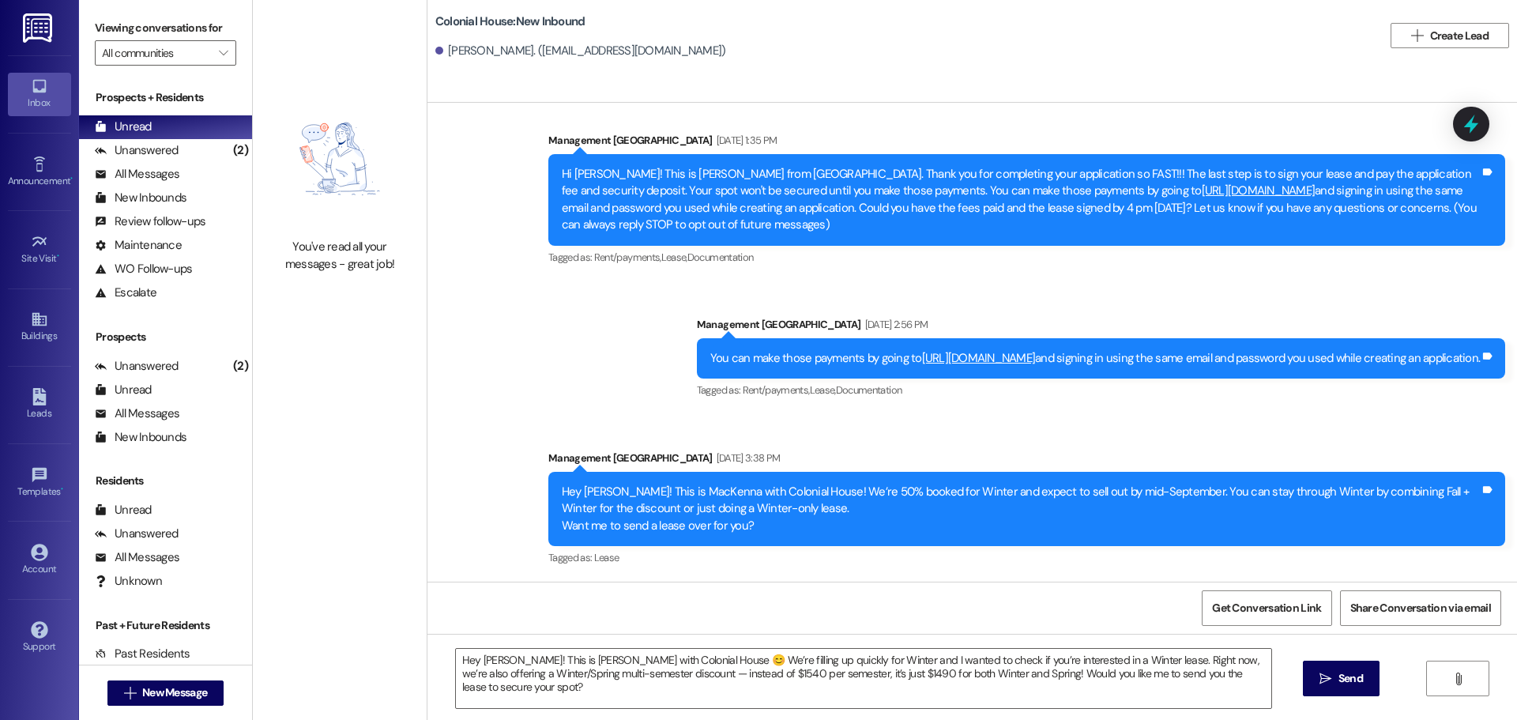
drag, startPoint x: 1341, startPoint y: 672, endPoint x: 753, endPoint y: 359, distance: 665.9
click at [1343, 672] on span "Send" at bounding box center [1350, 678] width 24 height 17
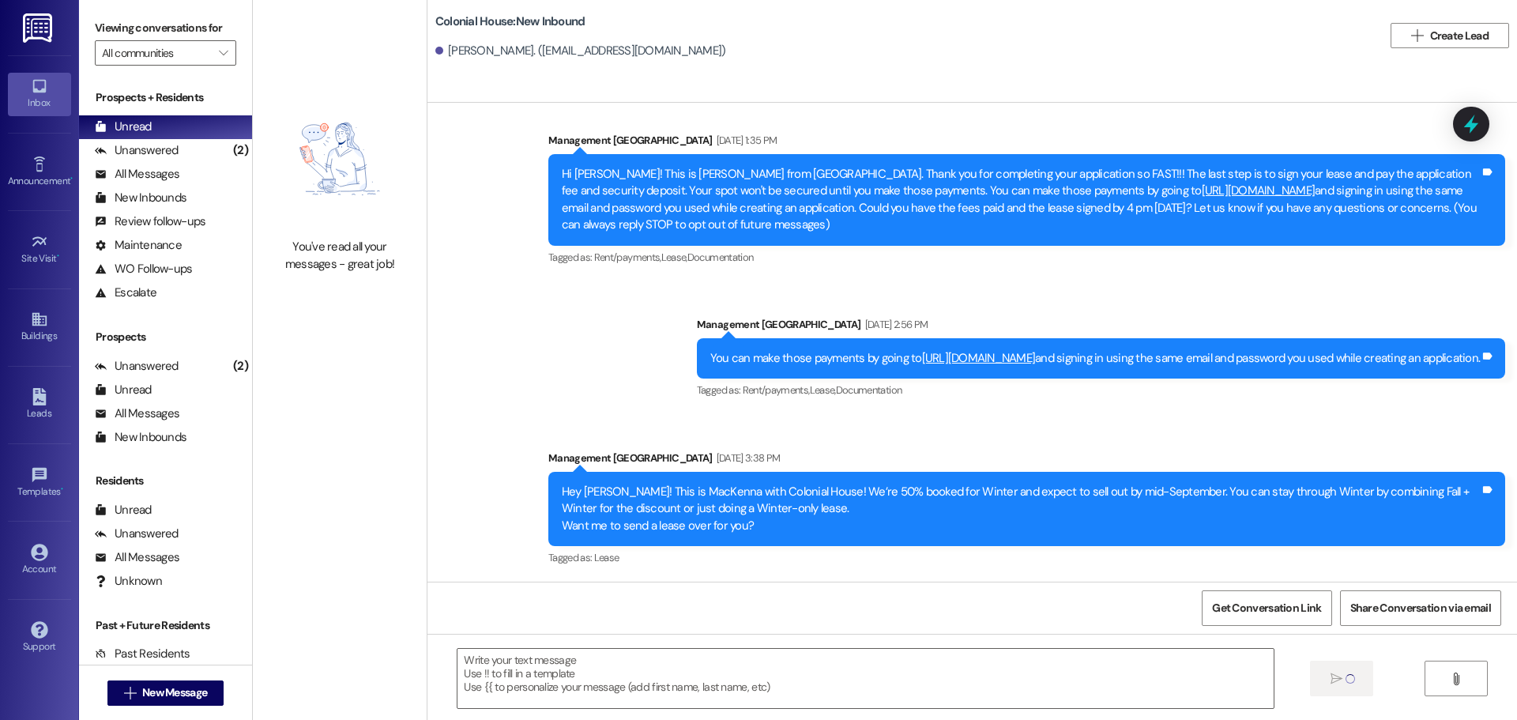
scroll to position [146, 0]
